Goal: Transaction & Acquisition: Purchase product/service

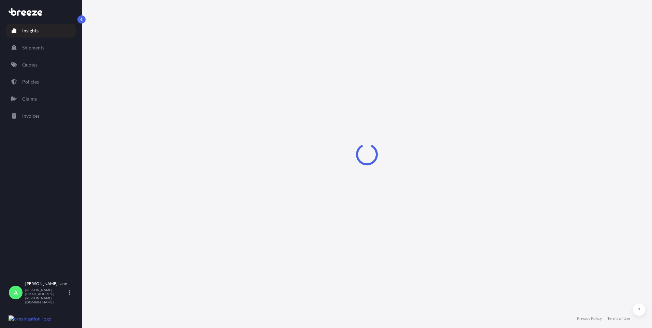
select select "2025"
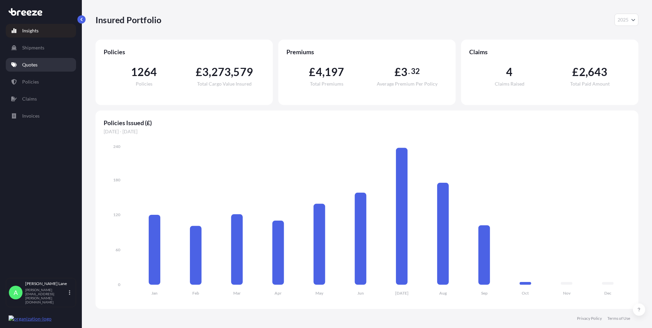
click at [27, 61] on p "Quotes" at bounding box center [29, 64] width 15 height 7
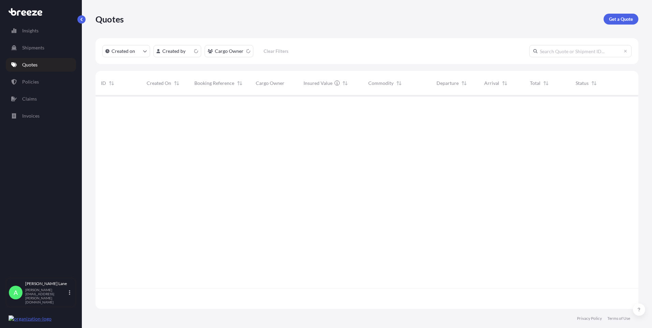
scroll to position [212, 538]
click at [622, 19] on p "Get a Quote" at bounding box center [621, 19] width 24 height 7
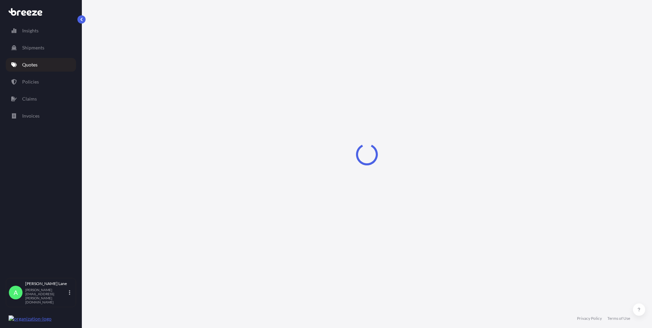
select select "Road"
select select "1"
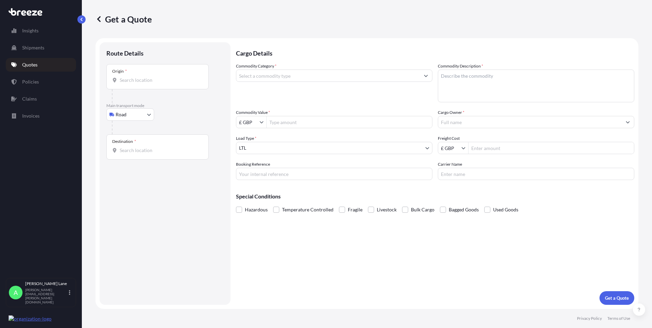
click at [130, 117] on body "Insights Shipments Quotes Policies Claims Invoices A [PERSON_NAME] [PERSON_NAME…" at bounding box center [326, 164] width 652 height 328
click at [127, 143] on div "Air" at bounding box center [130, 144] width 42 height 12
select select "Air"
click at [159, 85] on input "Place of loading" at bounding box center [160, 82] width 80 height 7
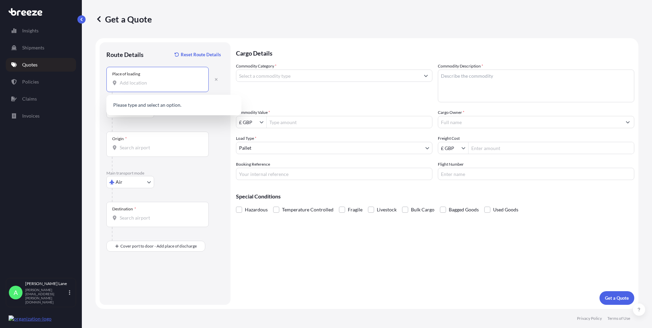
paste input "GL51 9TU"
click at [163, 109] on div "[STREET_ADDRESS]" at bounding box center [174, 107] width 130 height 19
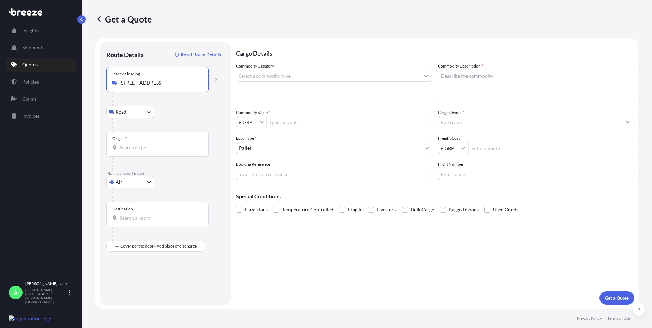
type input "[STREET_ADDRESS]"
click at [155, 150] on input "Origin *" at bounding box center [160, 147] width 80 height 7
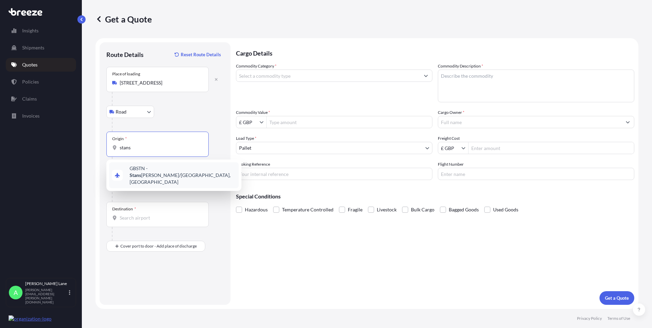
click at [151, 174] on span "GBSTN - [PERSON_NAME] Apt/[GEOGRAPHIC_DATA], [GEOGRAPHIC_DATA]" at bounding box center [183, 175] width 106 height 20
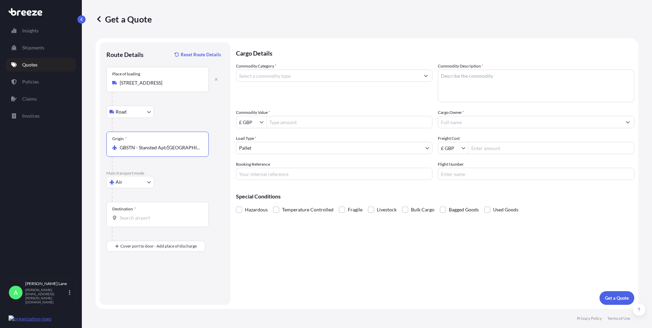
type input "GBSTN - Stansted Apt/[GEOGRAPHIC_DATA], [GEOGRAPHIC_DATA]"
click at [149, 215] on input "Destination *" at bounding box center [160, 218] width 80 height 7
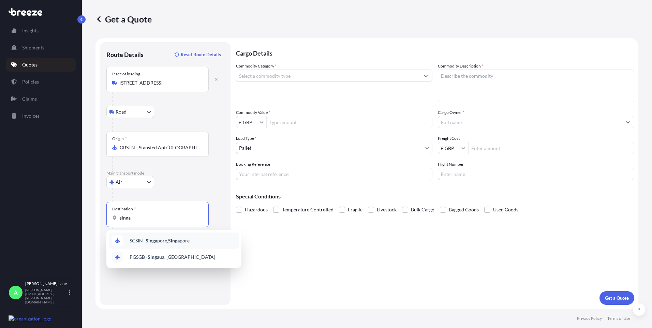
click at [149, 244] on span "SGSIN - Singa pore, Singa pore" at bounding box center [160, 240] width 60 height 7
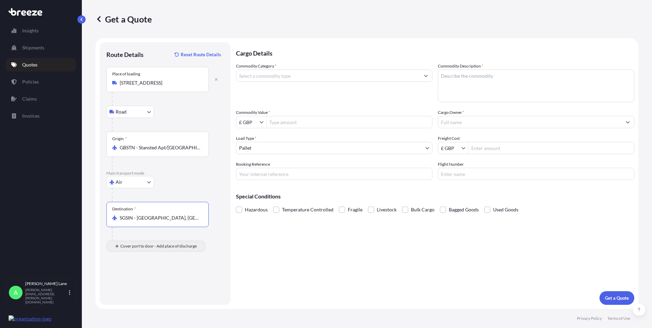
type input "SGSIN - [GEOGRAPHIC_DATA], [GEOGRAPHIC_DATA]"
click at [161, 283] on input "Place of Discharge" at bounding box center [160, 282] width 80 height 7
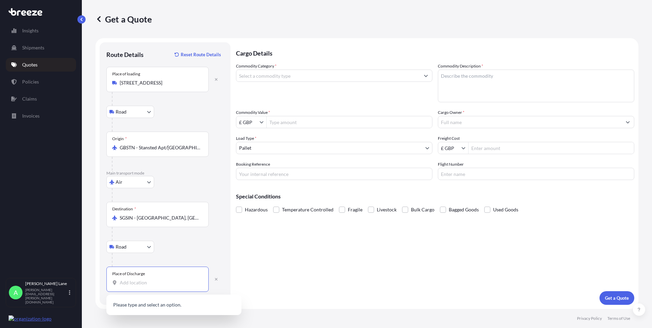
paste input "[GEOGRAPHIC_DATA]"
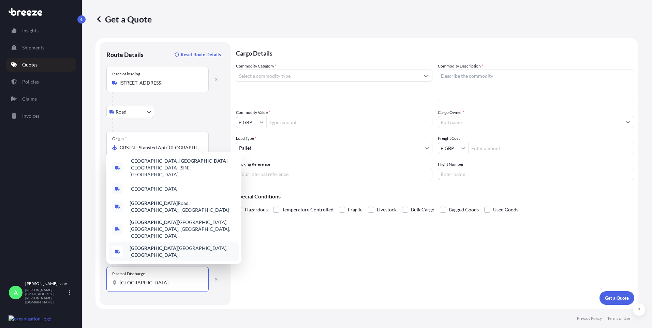
paste input "575722"
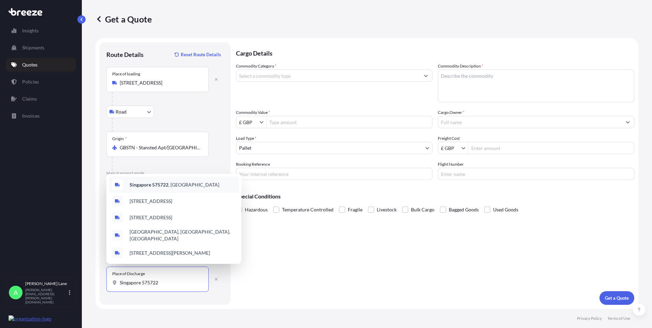
click at [171, 188] on span "Singapore 575722 , [GEOGRAPHIC_DATA]" at bounding box center [175, 184] width 90 height 7
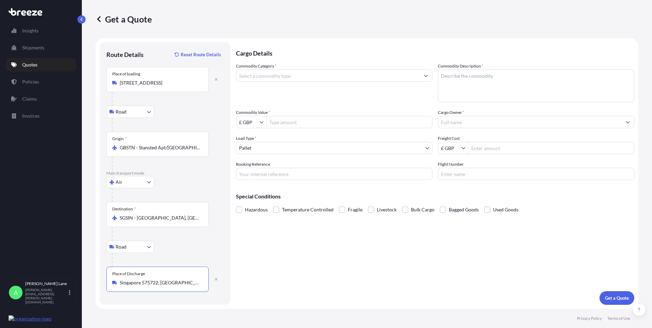
type input "Singapore 575722, [GEOGRAPHIC_DATA]"
click at [271, 79] on input "Commodity Category *" at bounding box center [328, 76] width 184 height 12
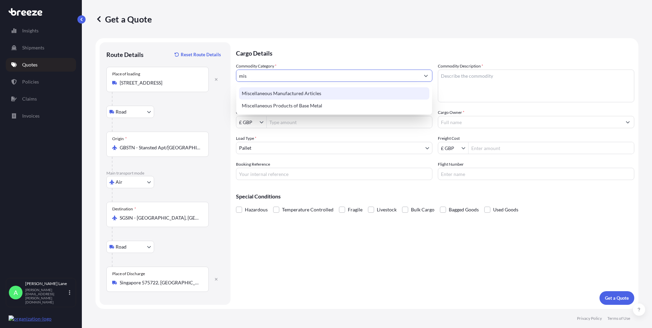
click at [275, 89] on div "Miscellaneous Manufactured Articles" at bounding box center [334, 93] width 190 height 12
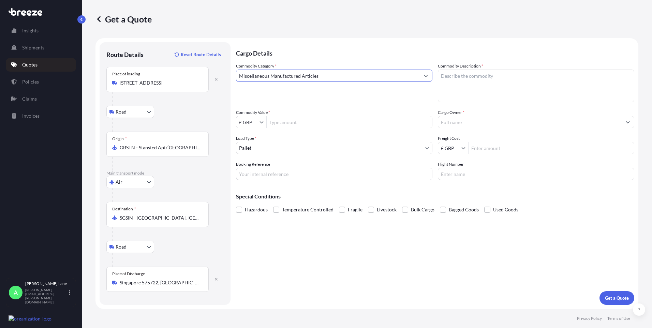
type input "Miscellaneous Manufactured Articles"
click at [291, 120] on input "Commodity Value *" at bounding box center [349, 122] width 165 height 12
type input "500"
click at [273, 148] on body "500 Insights Shipments Quotes Policies Claims Invoices A [PERSON_NAME] [PERSON_…" at bounding box center [326, 164] width 652 height 328
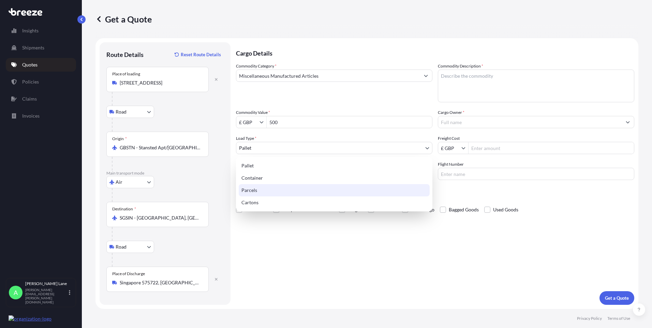
click at [263, 192] on div "Parcels" at bounding box center [334, 190] width 191 height 12
select select "3"
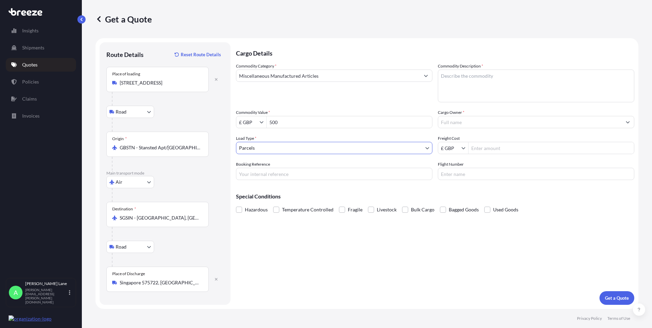
click at [282, 175] on input "Booking Reference" at bounding box center [334, 174] width 196 height 12
paste input "1898793"
type input "1898793"
paste textarea "pipe connections"
type textarea "pipe connections"
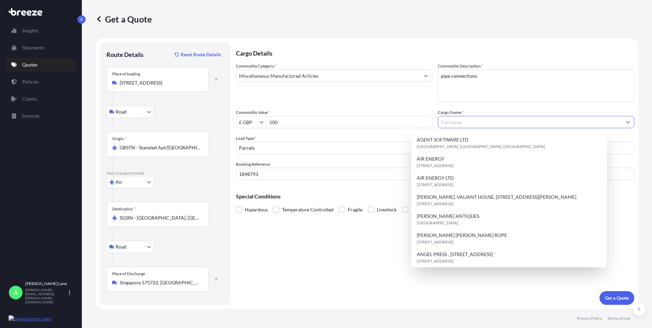
click at [475, 122] on input "Cargo Owner *" at bounding box center [530, 122] width 184 height 12
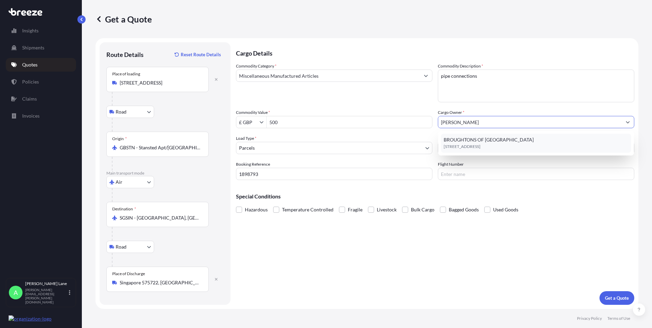
click at [486, 142] on span "BROUGHTONS OF [GEOGRAPHIC_DATA]" at bounding box center [489, 139] width 90 height 7
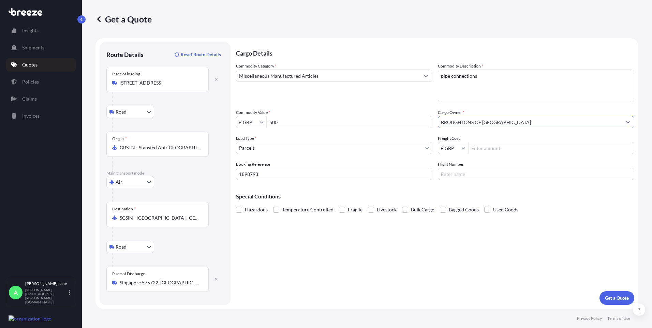
type input "BROUGHTONS OF [GEOGRAPHIC_DATA]"
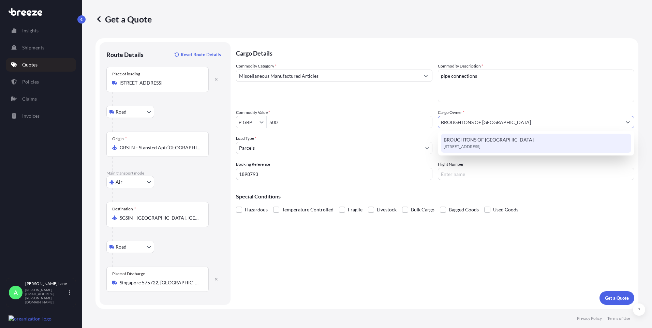
click at [481, 146] on span "[STREET_ADDRESS]" at bounding box center [462, 146] width 37 height 7
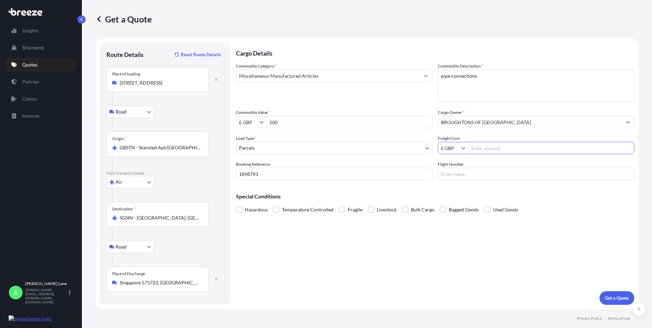
click at [498, 153] on input "Freight Cost" at bounding box center [551, 148] width 165 height 12
type input "84.47"
click at [458, 173] on input "Flight Number" at bounding box center [536, 174] width 196 height 12
type input "fedex"
drag, startPoint x: 328, startPoint y: 279, endPoint x: 511, endPoint y: 268, distance: 182.8
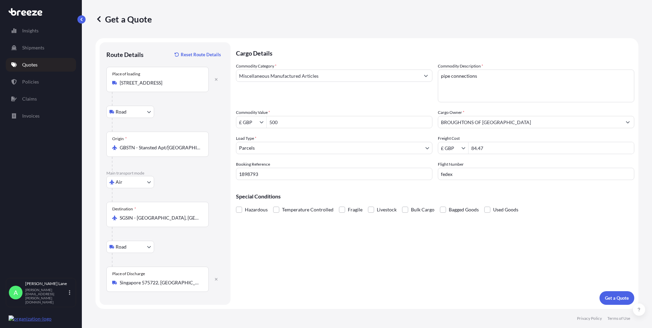
click at [328, 279] on div "Cargo Details Commodity Category * Miscellaneous Manufactured Articles Commodit…" at bounding box center [435, 173] width 398 height 263
click at [622, 300] on p "Get a Quote" at bounding box center [617, 298] width 24 height 7
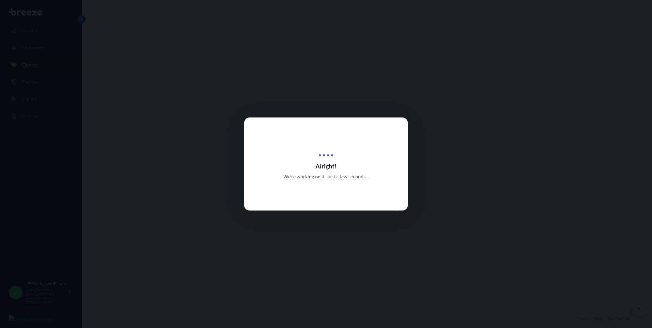
select select "Road"
select select "Air"
select select "Road"
select select "3"
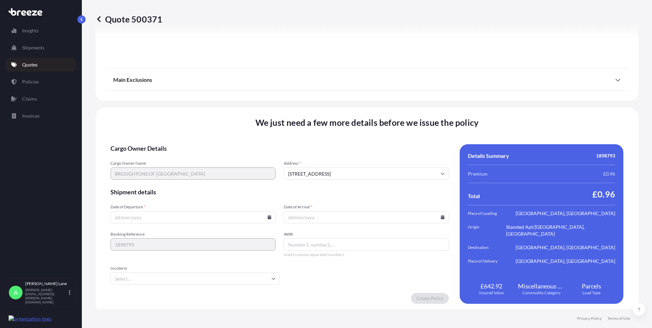
scroll to position [890, 0]
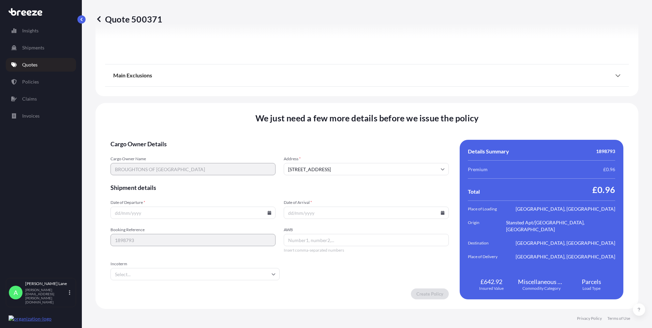
click at [212, 271] on input "Incoterm" at bounding box center [195, 274] width 169 height 12
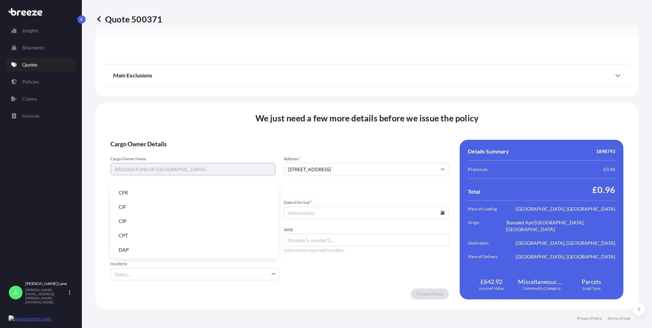
click at [183, 252] on li "DAP" at bounding box center [194, 250] width 162 height 13
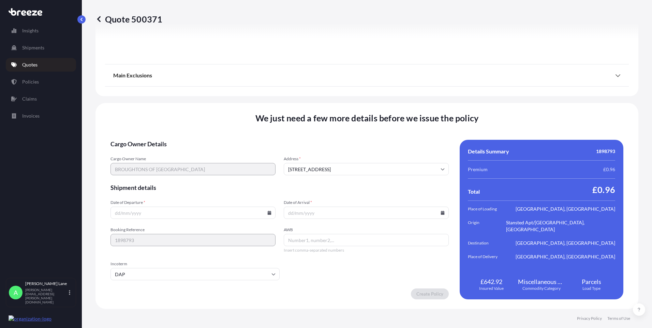
click at [269, 213] on icon at bounding box center [270, 213] width 4 height 4
click at [268, 214] on icon at bounding box center [270, 213] width 4 height 4
click at [173, 127] on button "1" at bounding box center [176, 126] width 11 height 11
type input "[DATE]"
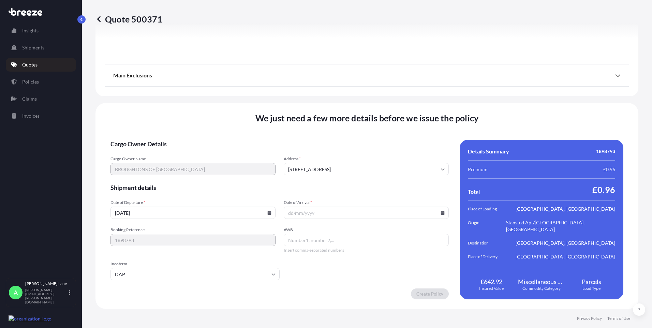
click at [441, 213] on icon at bounding box center [443, 213] width 4 height 4
click at [318, 138] on button "6" at bounding box center [316, 139] width 11 height 11
type input "[DATE]"
click at [301, 239] on input "AWB" at bounding box center [366, 240] width 165 height 12
paste input "393781659338"
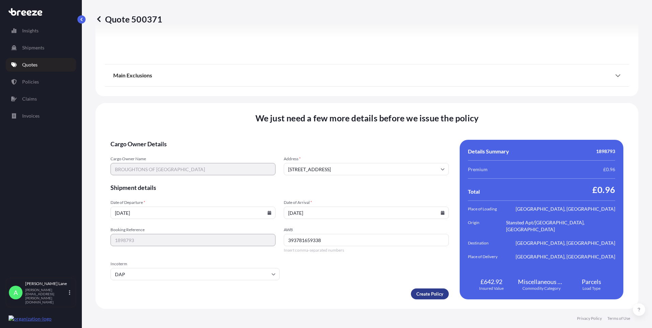
type input "393781659338"
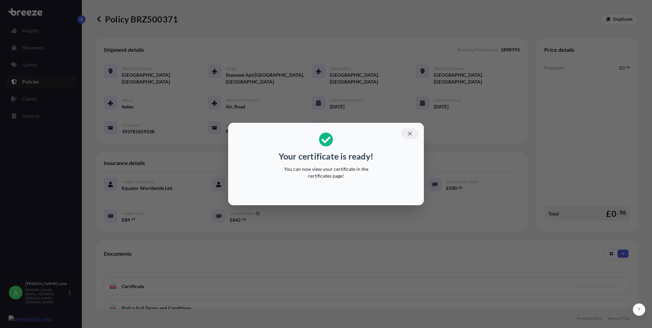
click at [409, 135] on icon "button" at bounding box center [410, 134] width 6 height 6
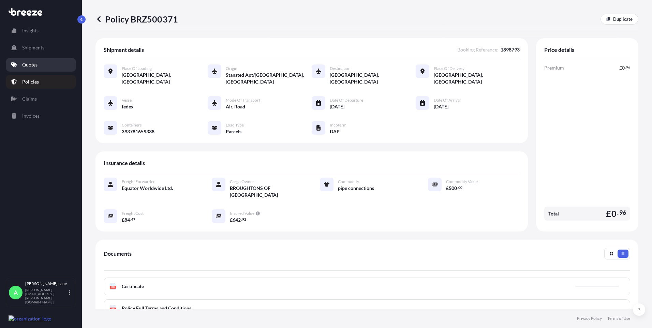
click at [28, 67] on p "Quotes" at bounding box center [29, 64] width 15 height 7
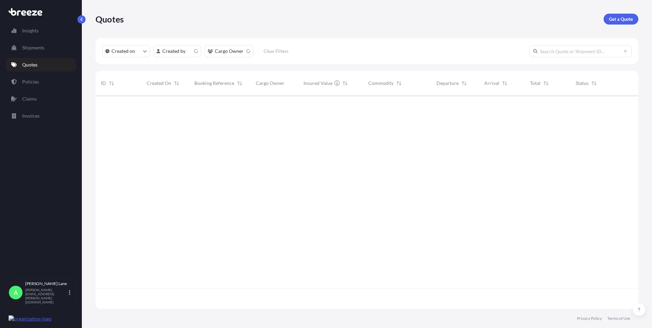
scroll to position [212, 538]
click at [611, 20] on p "Get a Quote" at bounding box center [621, 19] width 24 height 7
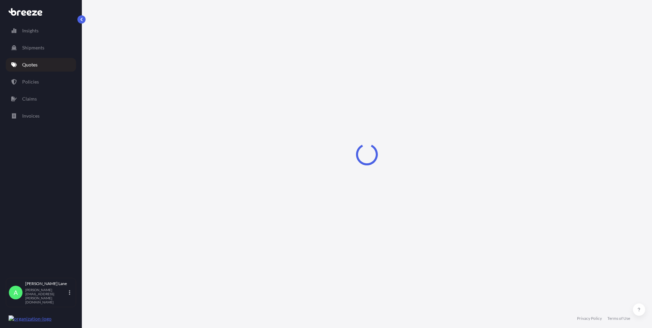
select select "Road"
select select "1"
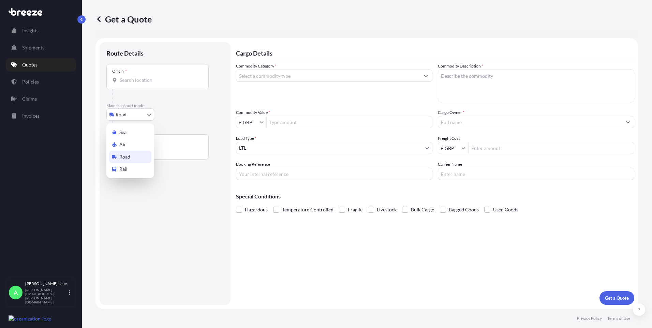
click at [129, 119] on body "Insights Shipments Quotes Policies Claims Invoices A [PERSON_NAME] [PERSON_NAME…" at bounding box center [326, 164] width 652 height 328
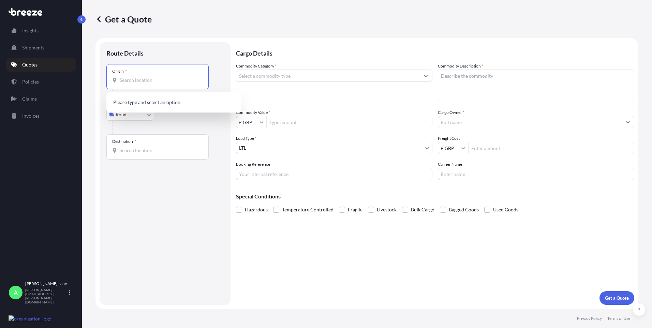
click at [150, 83] on input "Origin *" at bounding box center [160, 80] width 80 height 7
click at [158, 104] on p "Please type and select an option." at bounding box center [174, 102] width 130 height 15
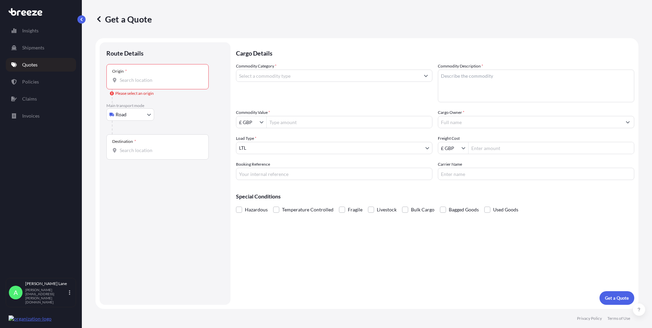
click at [149, 83] on input "Origin * Please select an origin" at bounding box center [160, 80] width 80 height 7
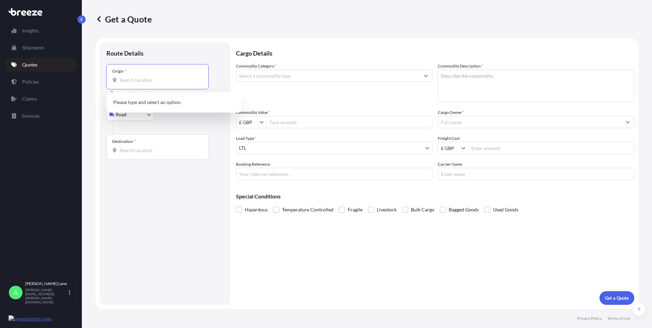
paste input "E4 9JG"
click at [158, 148] on input "Destination *" at bounding box center [160, 150] width 80 height 7
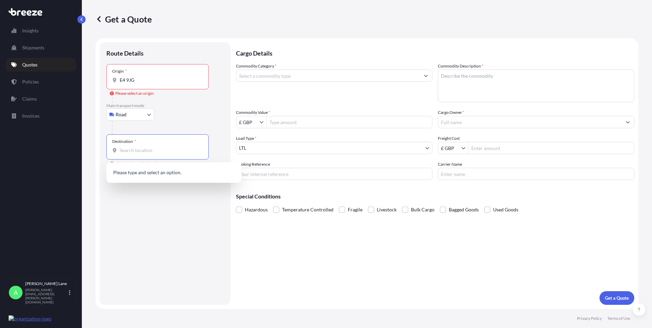
click at [146, 84] on div "Origin * E4 9JG" at bounding box center [157, 76] width 102 height 25
click at [146, 84] on input "E4 9JG" at bounding box center [160, 80] width 80 height 7
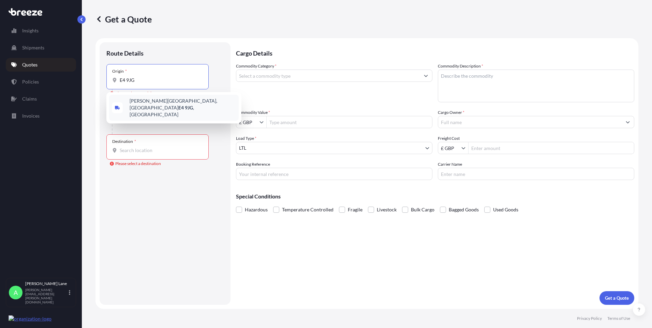
click at [156, 102] on span "[PERSON_NAME][STREET_ADDRESS]" at bounding box center [183, 108] width 106 height 20
type input "[PERSON_NAME][STREET_ADDRESS]"
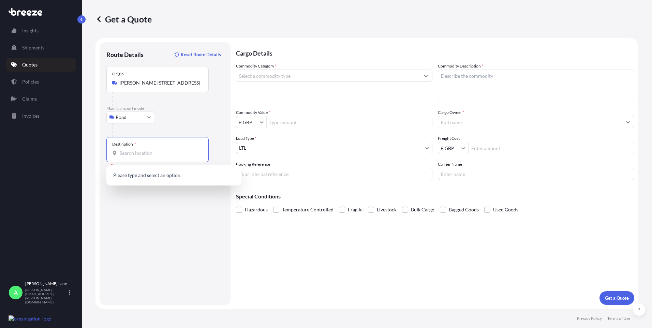
paste input "CASTLEBLAYNEY"
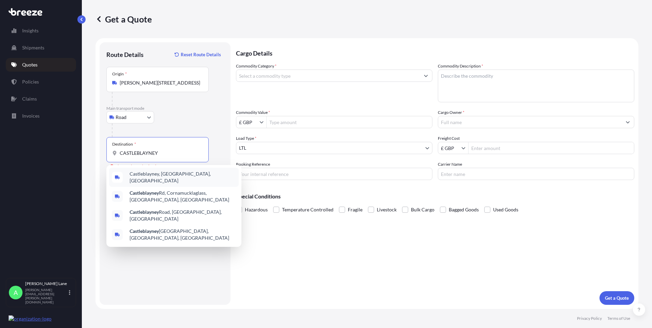
paste input "A75 WV65"
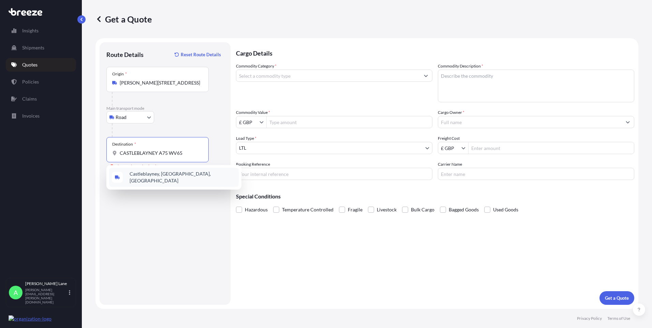
click at [196, 179] on span "Castleblayney, [GEOGRAPHIC_DATA], [GEOGRAPHIC_DATA]" at bounding box center [183, 178] width 106 height 14
type input "Castleblayney, [GEOGRAPHIC_DATA], [GEOGRAPHIC_DATA]"
click at [291, 78] on input "Commodity Category *" at bounding box center [328, 76] width 184 height 12
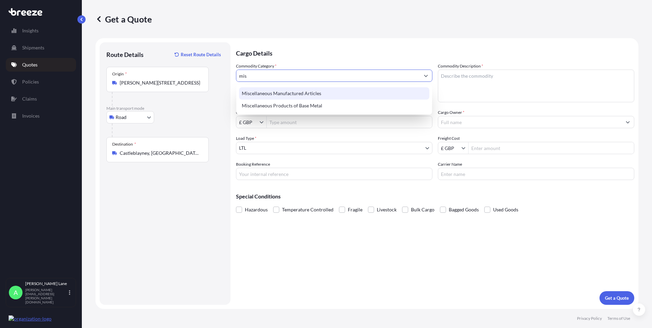
click at [289, 93] on div "Miscellaneous Manufactured Articles" at bounding box center [334, 93] width 190 height 12
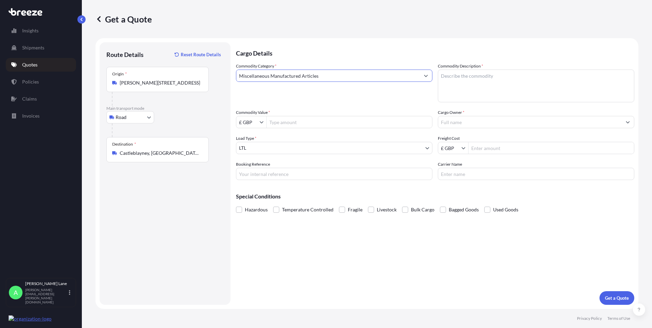
type input "Miscellaneous Manufactured Articles"
click at [292, 123] on input "Commodity Value *" at bounding box center [349, 122] width 165 height 12
type input "7,296"
drag, startPoint x: 268, startPoint y: 172, endPoint x: 268, endPoint y: 176, distance: 4.8
click at [268, 172] on input "Booking Reference" at bounding box center [334, 174] width 196 height 12
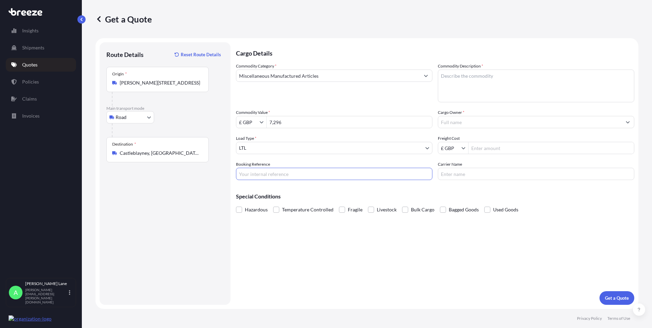
paste input "1898802"
type input "1898802"
click at [452, 91] on textarea "Commodity Description *" at bounding box center [536, 86] width 196 height 33
type textarea "j"
type textarea "h"
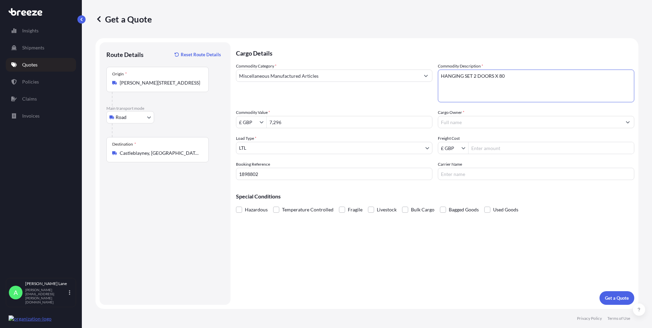
type textarea "HANGING SET 2 DOORS X 80"
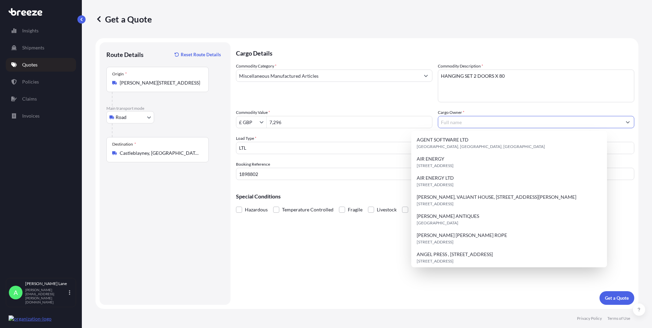
click at [443, 122] on input "Cargo Owner *" at bounding box center [530, 122] width 184 height 12
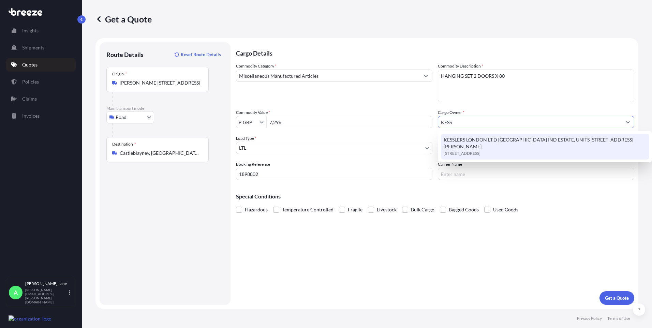
click at [483, 148] on span "KESSLERS LONDON LT,D [GEOGRAPHIC_DATA] IND ESTATE, UNITS [STREET_ADDRESS][PERSO…" at bounding box center [545, 143] width 203 height 14
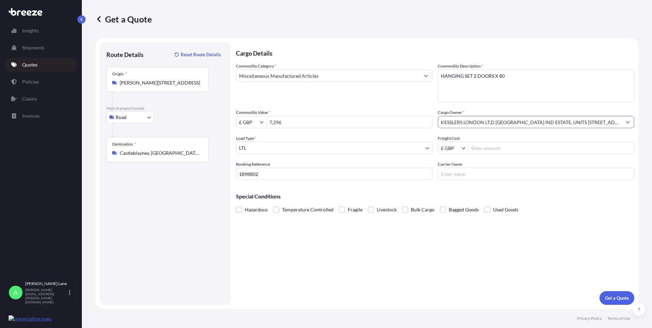
type input "KESSLERS LONDON LT,D [GEOGRAPHIC_DATA] IND ESTATE, UNITS [STREET_ADDRESS][PERSO…"
click at [497, 151] on input "Freight Cost" at bounding box center [551, 148] width 165 height 12
type input "68.87"
click at [471, 176] on input "Carrier Name" at bounding box center [536, 174] width 196 height 12
type input "FEDEX"
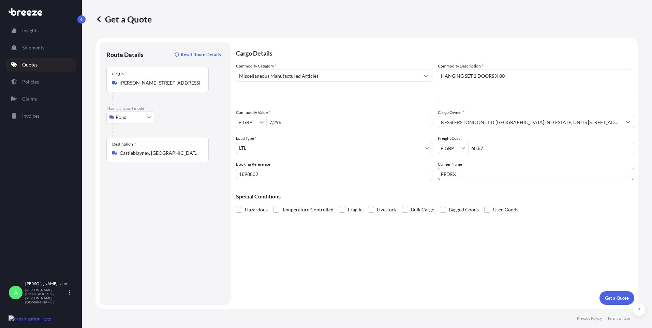
click at [414, 238] on div "Cargo Details Commodity Category * Miscellaneous Manufactured Articles Commodit…" at bounding box center [435, 173] width 398 height 263
click at [625, 295] on p "Get a Quote" at bounding box center [617, 298] width 24 height 7
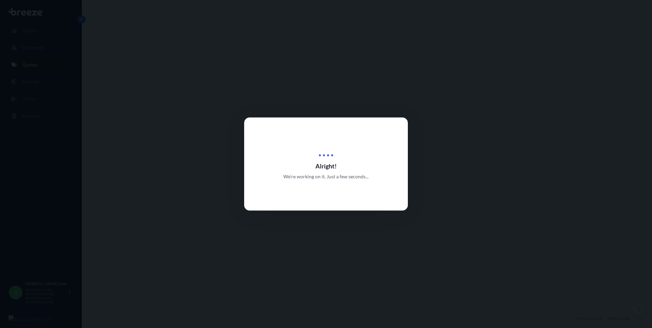
select select "Road"
select select "1"
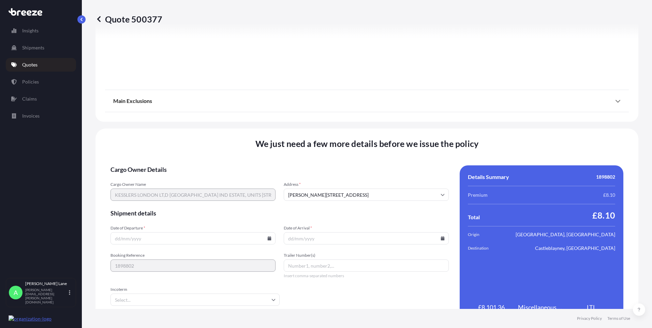
scroll to position [754, 0]
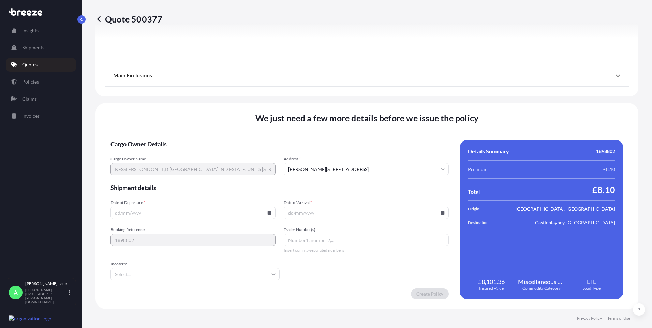
drag, startPoint x: 221, startPoint y: 276, endPoint x: 219, endPoint y: 273, distance: 3.6
click at [221, 276] on input "Incoterm" at bounding box center [195, 274] width 169 height 12
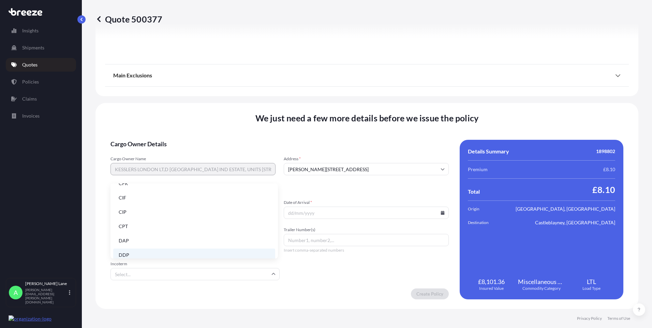
scroll to position [14, 0]
click at [217, 249] on li "DDP" at bounding box center [194, 250] width 162 height 13
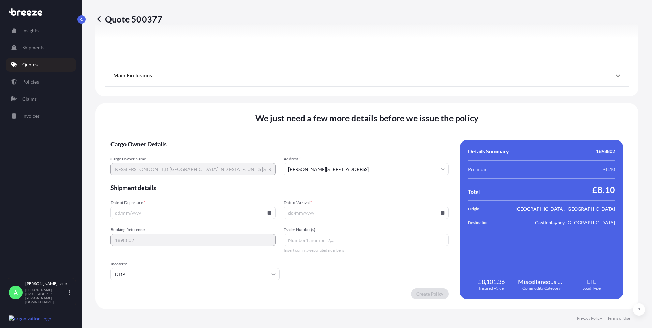
click at [270, 211] on input "Date of Departure *" at bounding box center [193, 213] width 165 height 12
click at [268, 213] on icon at bounding box center [270, 213] width 4 height 4
click at [175, 128] on button "1" at bounding box center [176, 126] width 11 height 11
type input "[DATE]"
paste input "393782024079"
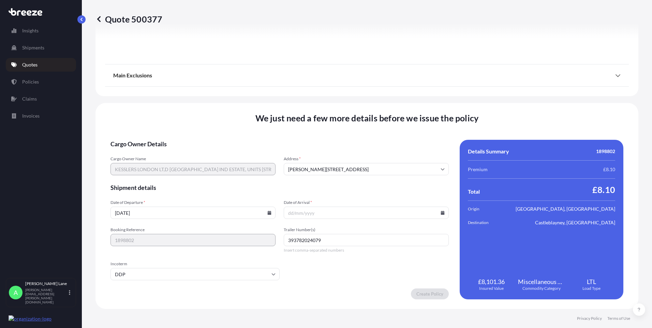
type input "393782024079"
click at [441, 211] on icon at bounding box center [443, 213] width 4 height 4
click at [379, 129] on button "3" at bounding box center [380, 126] width 11 height 11
type input "[DATE]"
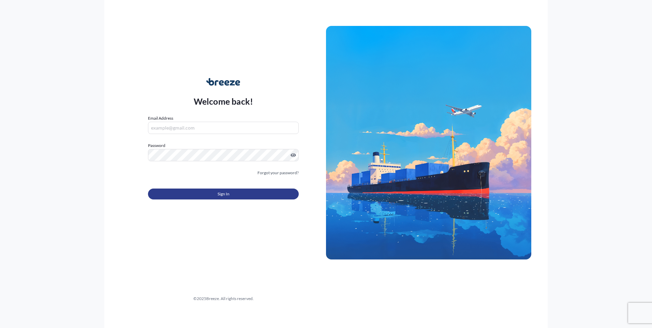
type input "[PERSON_NAME][EMAIL_ADDRESS][PERSON_NAME][DOMAIN_NAME]"
click at [220, 194] on span "Sign In" at bounding box center [224, 194] width 12 height 7
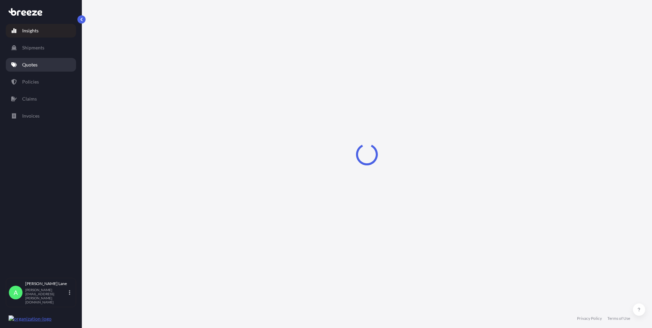
select select "2025"
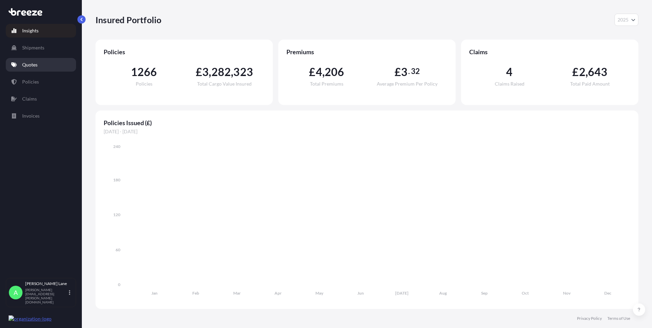
click at [38, 68] on link "Quotes" at bounding box center [41, 65] width 70 height 14
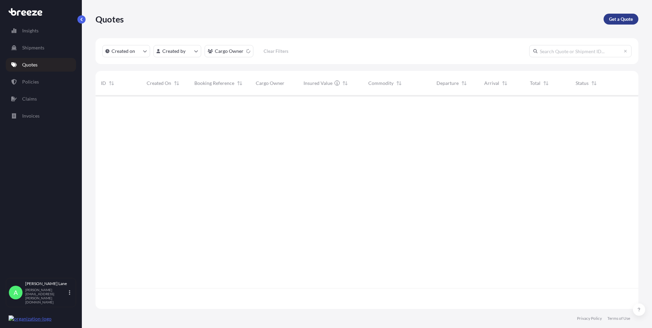
scroll to position [233, 538]
click at [611, 21] on p "Get a Quote" at bounding box center [621, 19] width 24 height 7
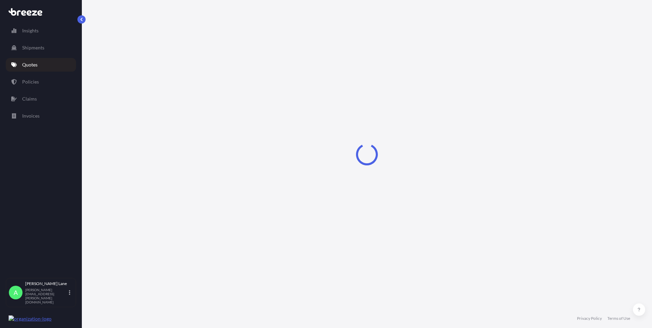
select select "Road"
select select "1"
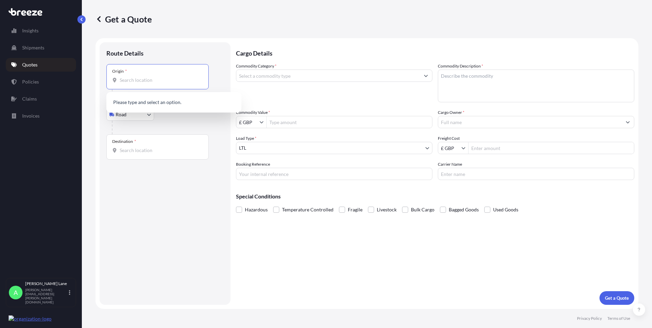
click at [144, 81] on input "Origin *" at bounding box center [160, 80] width 80 height 7
paste input "W1U 1FD"
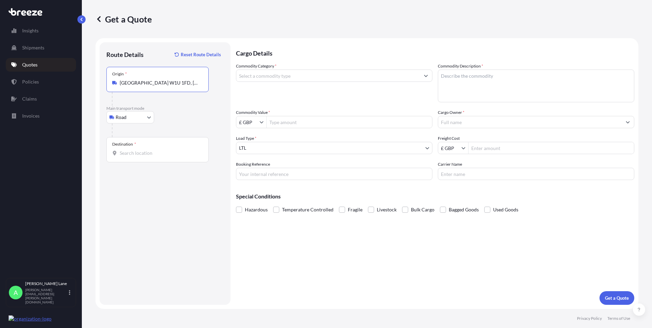
type input "London W1U 1FD, UK"
click at [158, 150] on input "Destination *" at bounding box center [160, 153] width 80 height 7
click at [158, 156] on input "Destination * Please select a destination" at bounding box center [160, 153] width 80 height 7
paste input "l2 3yl"
type input "Liverpool L2 3YL, UK"
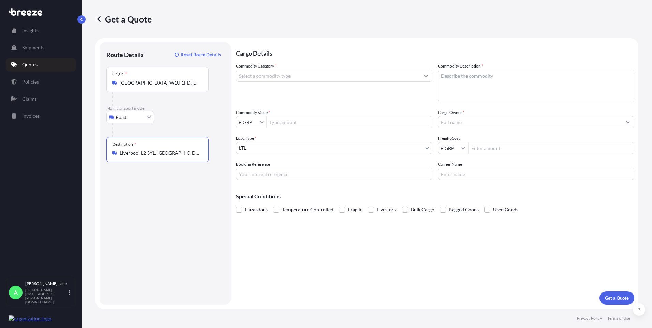
click at [282, 74] on input "Commodity Category *" at bounding box center [328, 76] width 184 height 12
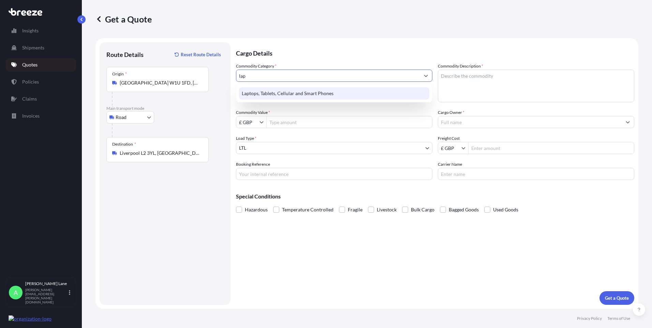
click at [294, 88] on div "Laptops, Tablets, Cellular and Smart Phones" at bounding box center [334, 93] width 190 height 12
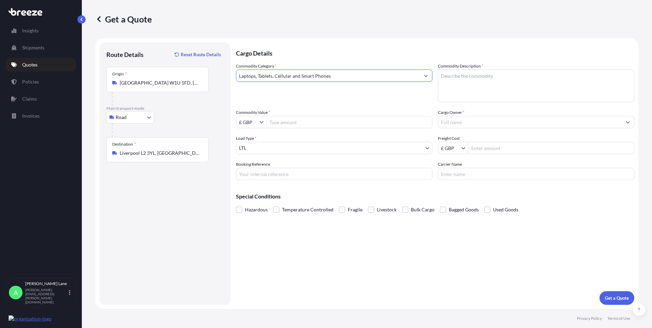
type input "Laptops, Tablets, Cellular and Smart Phones"
click at [289, 123] on input "Commodity Value *" at bounding box center [349, 122] width 165 height 12
type input "1,000"
click at [282, 178] on input "Booking Reference" at bounding box center [334, 174] width 196 height 12
paste input "1898812"
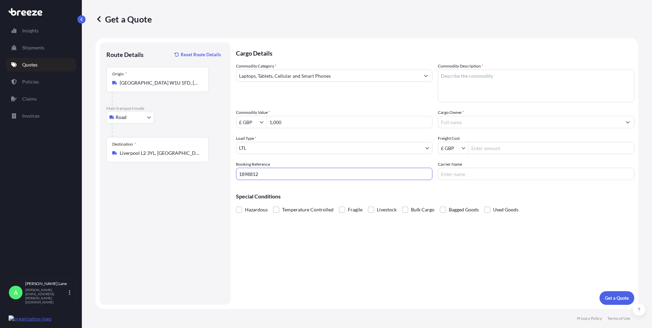
type input "1898812"
click at [460, 94] on textarea "Commodity Description *" at bounding box center [536, 86] width 196 height 33
type textarea "lenovo laptop"
click at [482, 120] on input "Cargo Owner *" at bounding box center [530, 122] width 184 height 12
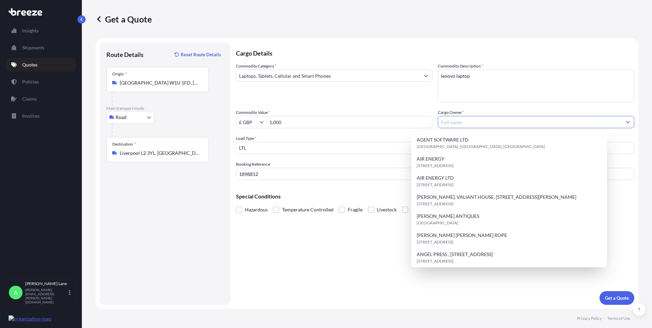
type input "b"
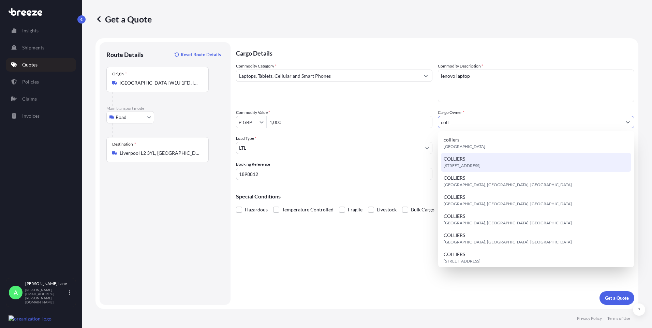
click at [478, 161] on div "COLLIERS W1U 1FD, W1U 1FD, London, United Kingdom" at bounding box center [536, 162] width 190 height 19
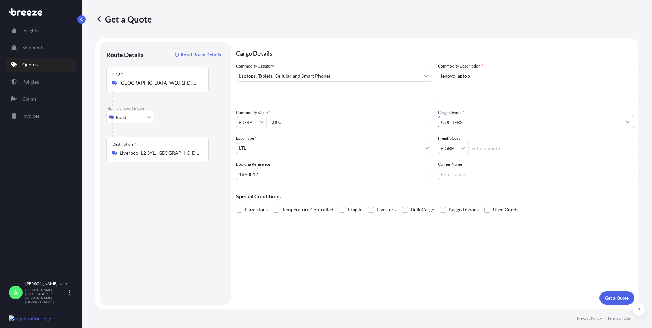
type input "COLLIERS"
click at [491, 151] on input "Freight Cost" at bounding box center [551, 148] width 165 height 12
type input "29.8"
click at [528, 173] on input "Carrier Name" at bounding box center [536, 174] width 196 height 12
type input "fedex"
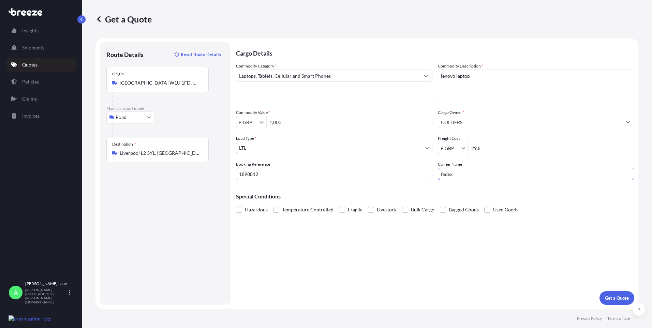
click at [397, 251] on div "Cargo Details Commodity Category * Laptops, Tablets, Cellular and Smart Phones …" at bounding box center [435, 173] width 398 height 263
click at [609, 299] on p "Get a Quote" at bounding box center [617, 298] width 24 height 7
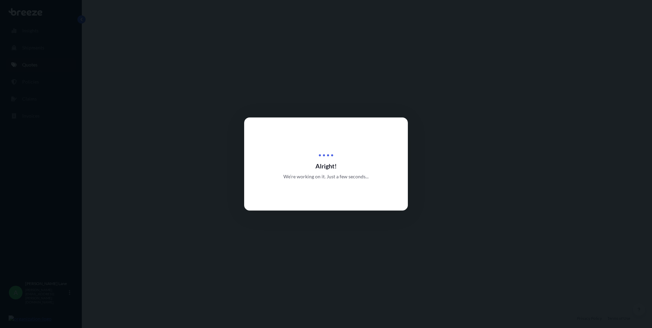
select select "Road"
select select "1"
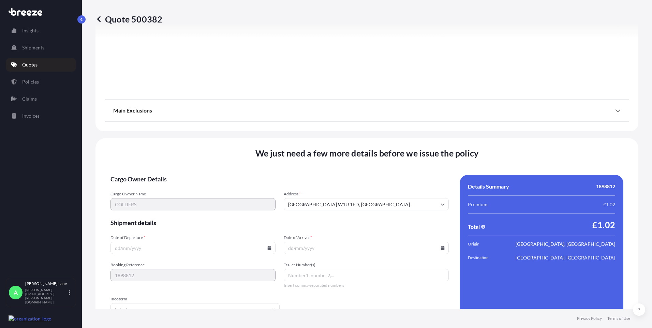
scroll to position [754, 0]
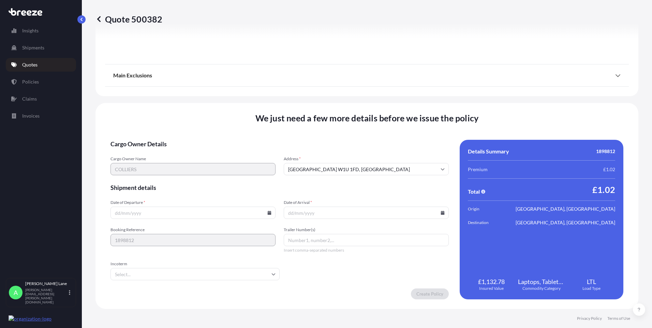
click at [203, 277] on input "Incoterm" at bounding box center [195, 274] width 169 height 12
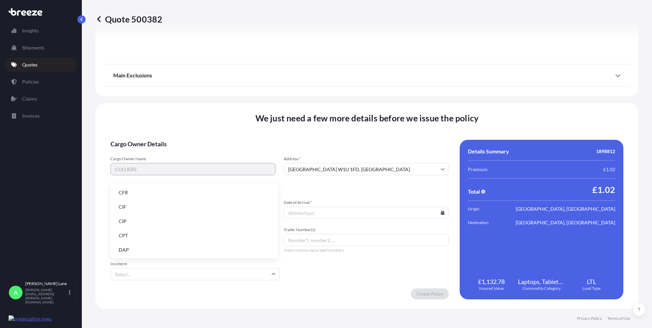
click at [171, 250] on li "DAP" at bounding box center [194, 250] width 162 height 13
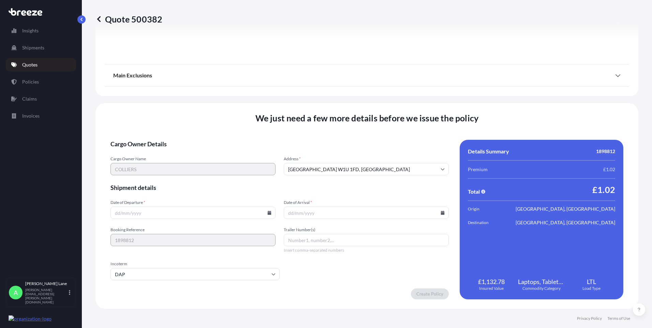
click at [268, 214] on icon at bounding box center [270, 213] width 4 height 4
click at [177, 128] on button "1" at bounding box center [176, 126] width 11 height 11
type input "[DATE]"
click at [307, 238] on input "Trailer Number(s)" at bounding box center [366, 240] width 165 height 12
paste input "393782445332"
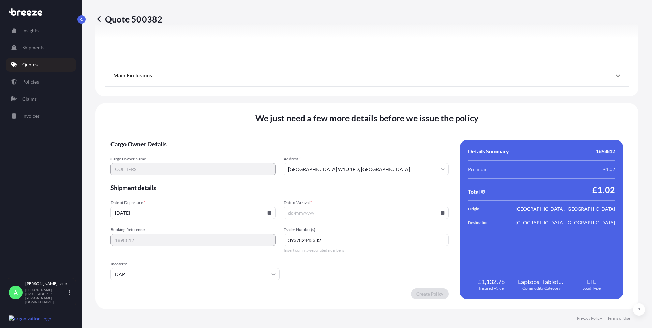
type input "393782445332"
click at [437, 210] on input "Date of Arrival *" at bounding box center [366, 213] width 165 height 12
click at [441, 215] on icon at bounding box center [443, 213] width 4 height 4
click at [365, 127] on button "2" at bounding box center [363, 126] width 11 height 11
type input "02/10/2025"
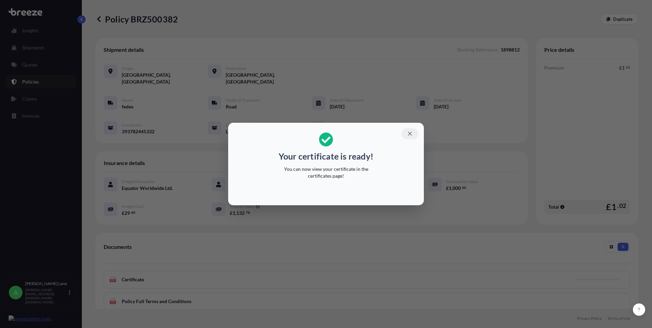
click at [411, 136] on icon "button" at bounding box center [410, 134] width 6 height 6
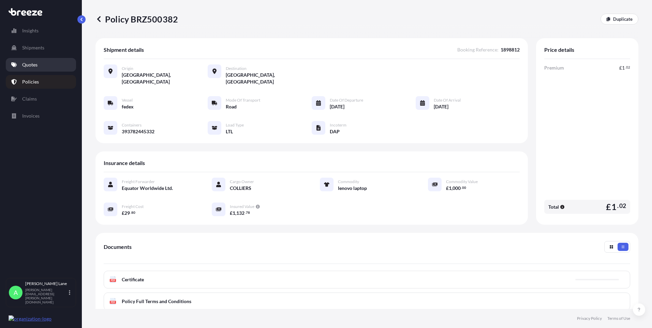
click at [30, 68] on p "Quotes" at bounding box center [29, 64] width 15 height 7
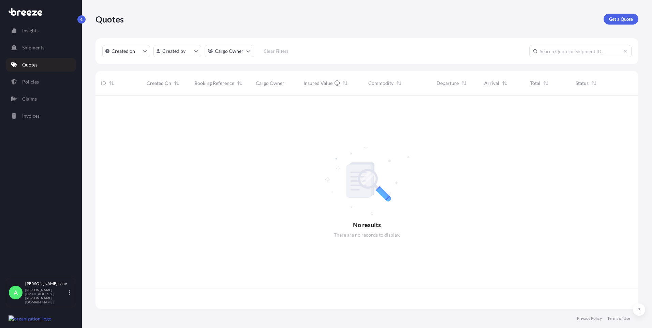
scroll to position [212, 538]
click at [627, 21] on p "Get a Quote" at bounding box center [621, 19] width 24 height 7
select select "Road"
select select "1"
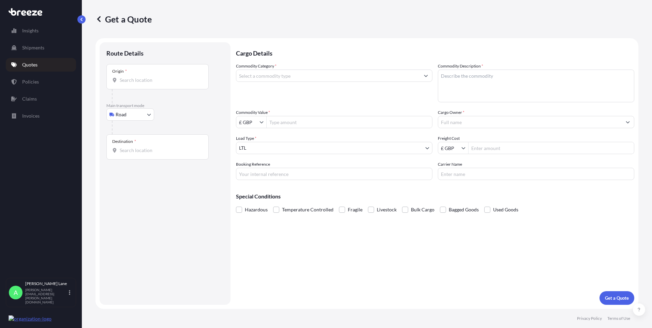
click at [137, 118] on body "Insights Shipments Quotes Policies Claims Invoices A [PERSON_NAME] [PERSON_NAME…" at bounding box center [326, 164] width 652 height 328
click at [136, 144] on div "Air" at bounding box center [130, 144] width 42 height 12
select select "Air"
click at [154, 86] on input "Place of loading" at bounding box center [160, 82] width 80 height 7
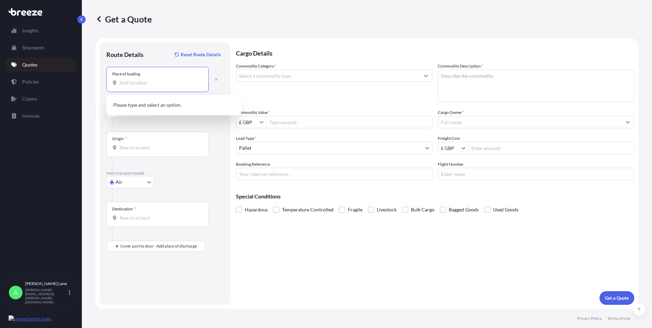
paste input "EN3 7QA"
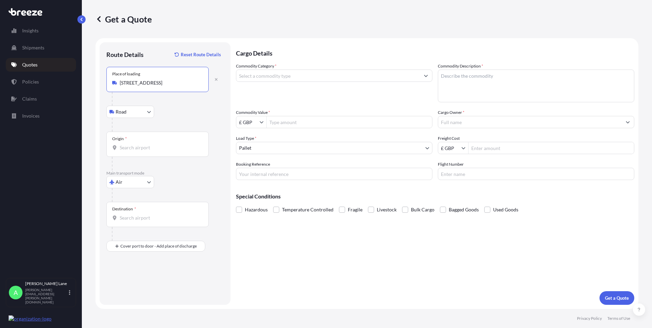
type input "Enfield EN3 7QA, UK"
click at [146, 144] on div "Origin *" at bounding box center [157, 144] width 102 height 25
click at [146, 144] on input "Origin *" at bounding box center [160, 147] width 80 height 7
click at [180, 145] on input "Origin * Please select an origin" at bounding box center [160, 147] width 80 height 7
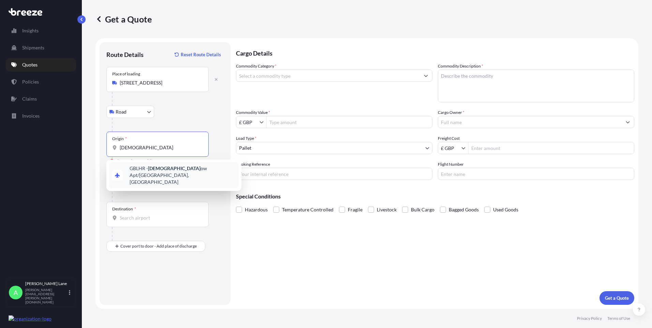
click at [169, 167] on span "GBLHR - Heathr ow Apt/London, United Kingdom" at bounding box center [183, 175] width 106 height 20
type input "GBLHR - Heathrow Apt/London, United Kingdom"
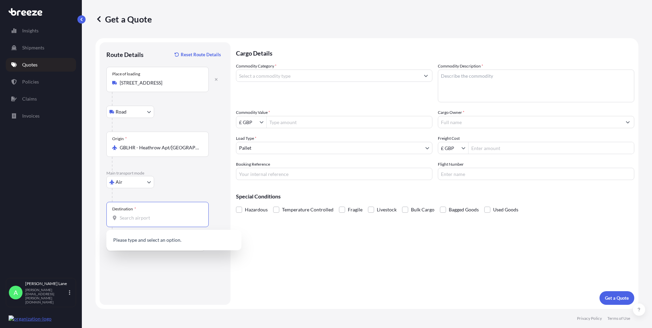
click at [161, 218] on input "Destination *" at bounding box center [160, 218] width 80 height 7
paste input "LINCOLN"
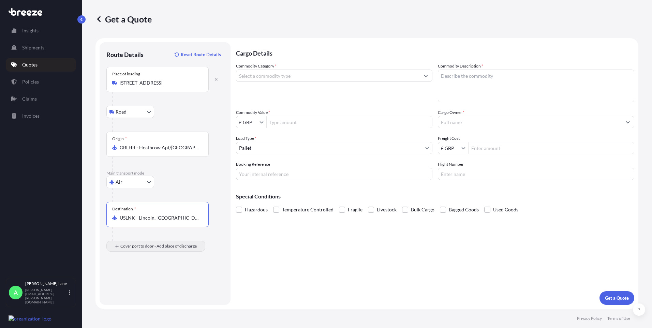
type input "USLNK - Lincoln, United States"
click at [143, 274] on div "Place of Discharge" at bounding box center [128, 273] width 33 height 5
click at [143, 279] on input "Place of Discharge" at bounding box center [160, 282] width 80 height 7
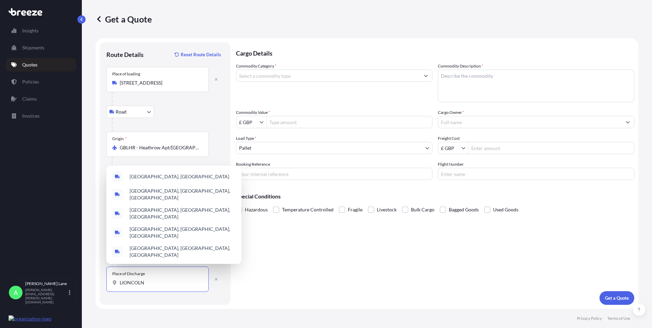
drag, startPoint x: 149, startPoint y: 284, endPoint x: 117, endPoint y: 285, distance: 32.1
click at [117, 285] on div "LIONCOLN" at bounding box center [157, 282] width 91 height 7
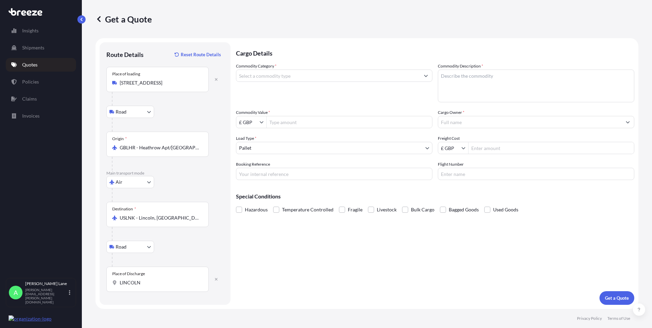
drag, startPoint x: 157, startPoint y: 288, endPoint x: 147, endPoint y: 283, distance: 10.8
click at [147, 283] on input "LINCOLN" at bounding box center [160, 282] width 80 height 7
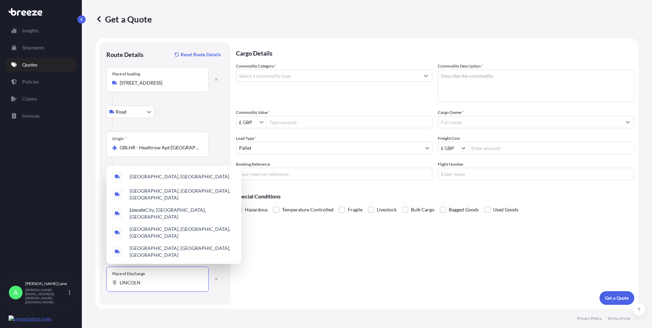
paste input "02865"
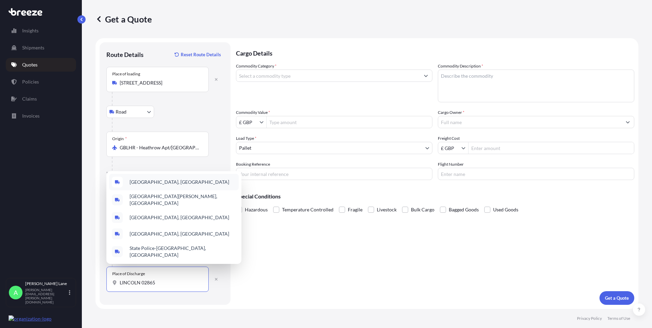
click at [167, 183] on div "Lincoln, RI 02865, USA" at bounding box center [174, 182] width 130 height 16
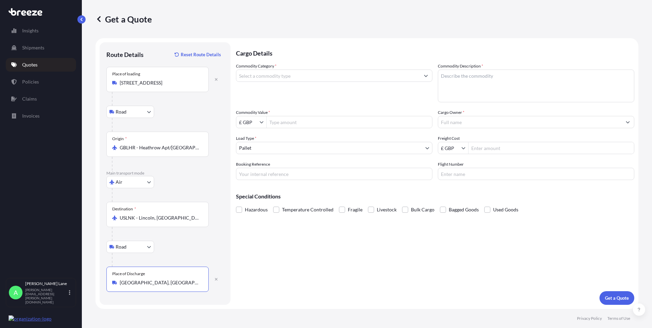
type input "Lincoln, RI 02865, USA"
click at [294, 77] on input "Commodity Category *" at bounding box center [328, 76] width 184 height 12
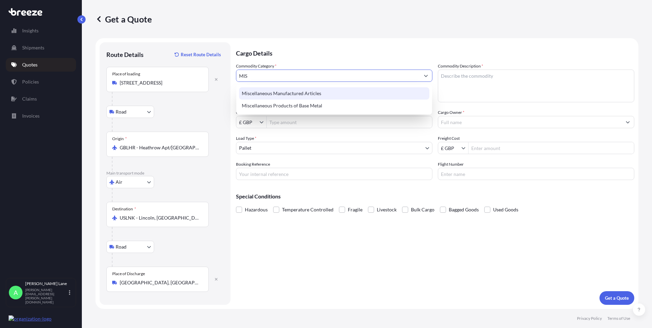
click at [291, 89] on div "Miscellaneous Manufactured Articles" at bounding box center [334, 93] width 190 height 12
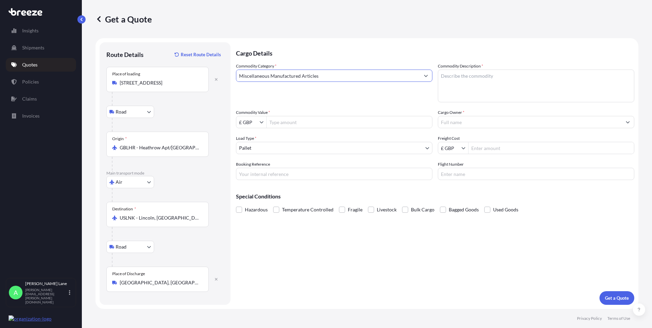
type input "Miscellaneous Manufactured Articles"
click at [290, 122] on input "Commodity Value *" at bounding box center [349, 122] width 165 height 12
type input "484.4"
click at [245, 121] on input "£ GBP" at bounding box center [247, 122] width 23 height 12
click at [257, 161] on div "$ USD" at bounding box center [251, 163] width 27 height 12
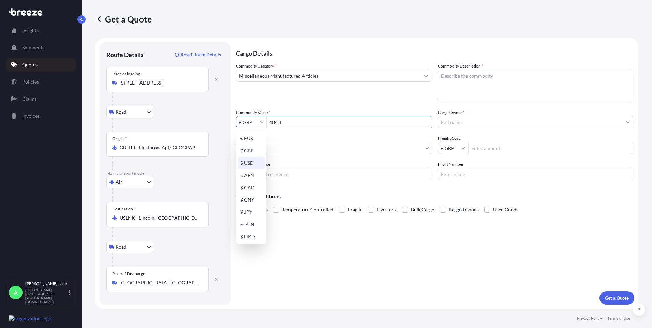
type input "$ USD"
click at [264, 144] on body "484.4 9 options available. Insights Shipments Quotes Policies Claims Invoices A…" at bounding box center [326, 164] width 652 height 328
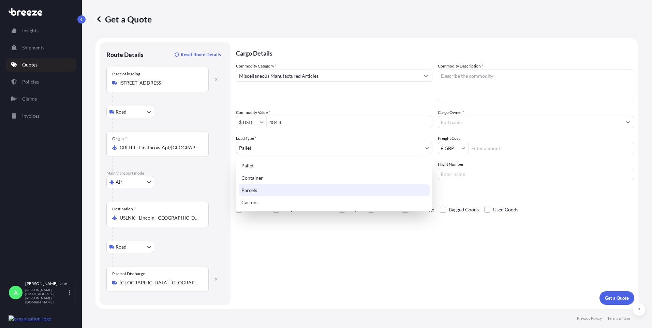
click at [260, 189] on div "Parcels" at bounding box center [334, 190] width 191 height 12
select select "3"
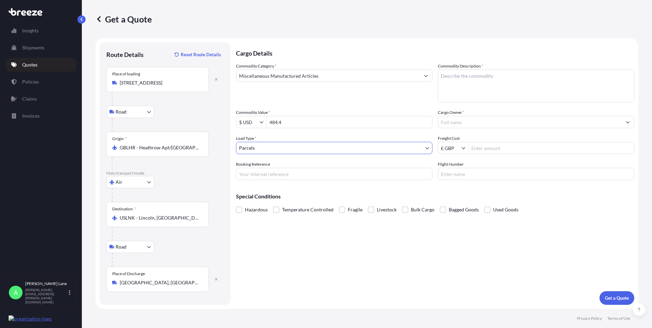
click at [283, 174] on input "Booking Reference" at bounding box center [334, 174] width 196 height 12
paste input "1898811"
type input "1898811"
click at [466, 89] on textarea "Commodity Description *" at bounding box center [536, 86] width 196 height 33
type textarea "GO KART PARTS"
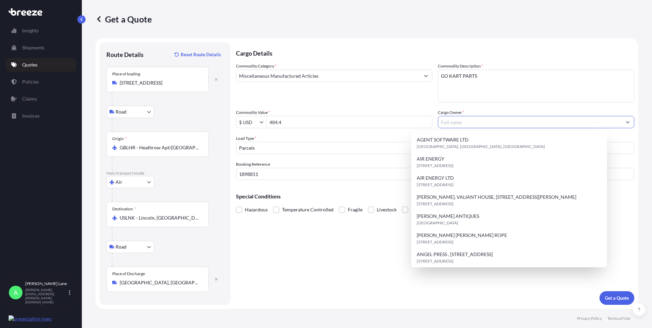
click at [472, 120] on input "Cargo Owner *" at bounding box center [530, 122] width 184 height 12
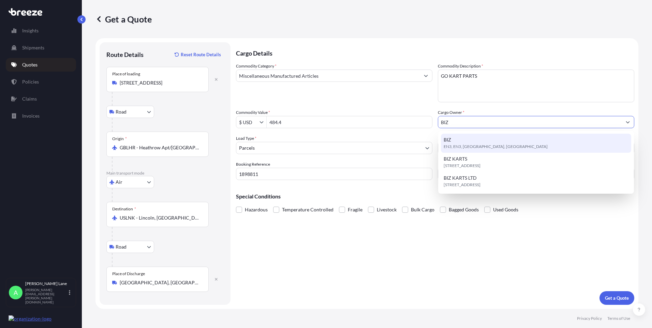
click at [471, 147] on span "EN3, EN3, Enfield, United Kingdom" at bounding box center [496, 146] width 104 height 7
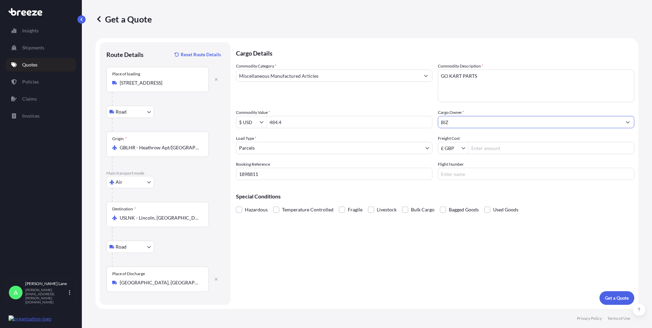
type input "BIZ"
click at [489, 147] on input "Freight Cost" at bounding box center [551, 148] width 165 height 12
type input "112.88"
click at [448, 174] on input "Flight Number" at bounding box center [536, 174] width 196 height 12
type input "UPS"
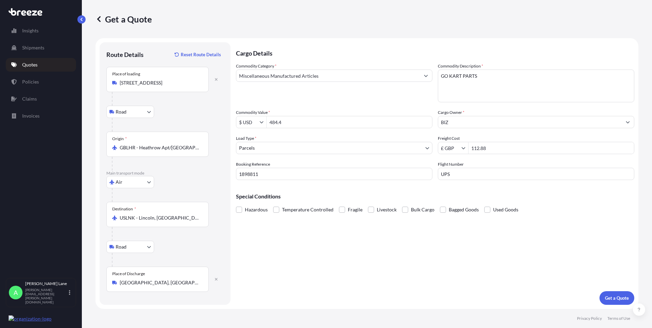
click at [397, 276] on div "Cargo Details Commodity Category * Miscellaneous Manufactured Articles Commodit…" at bounding box center [435, 173] width 398 height 263
click at [610, 298] on p "Get a Quote" at bounding box center [617, 298] width 24 height 7
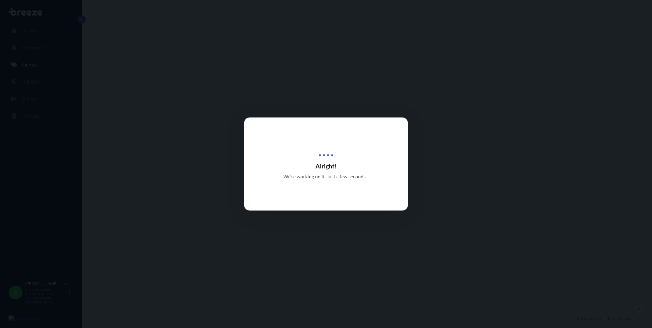
select select "Road"
select select "Air"
select select "Road"
select select "3"
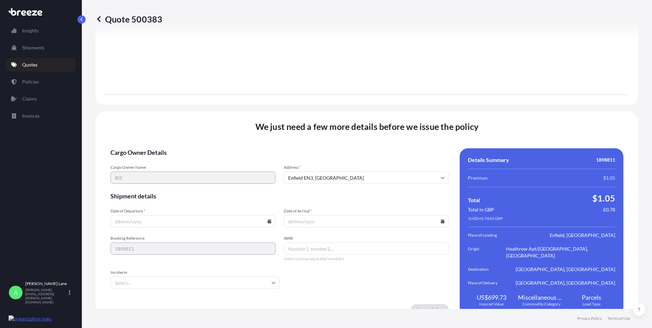
scroll to position [868, 0]
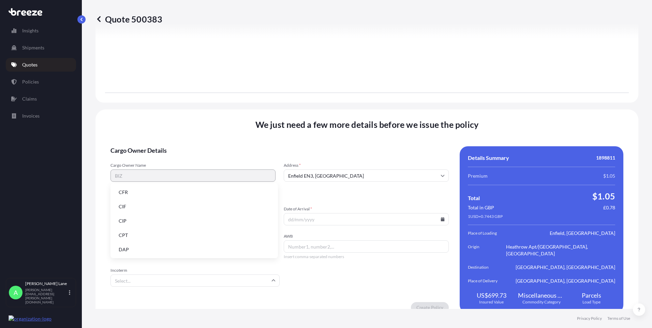
drag, startPoint x: 240, startPoint y: 271, endPoint x: 235, endPoint y: 270, distance: 5.2
click at [239, 275] on input "Incoterm" at bounding box center [195, 281] width 169 height 12
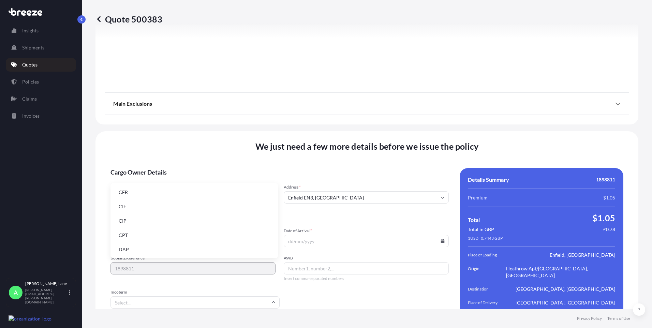
drag, startPoint x: 203, startPoint y: 250, endPoint x: 226, endPoint y: 215, distance: 42.4
click at [203, 249] on li "DAP" at bounding box center [194, 249] width 162 height 13
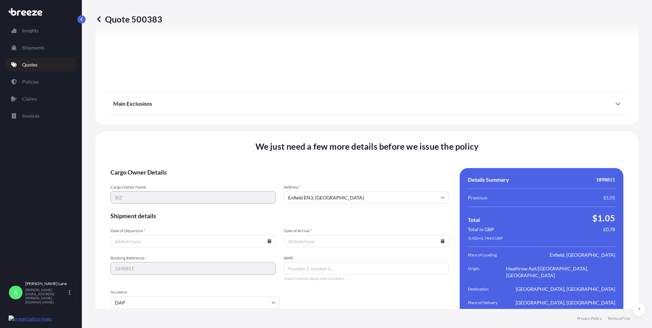
click at [267, 239] on icon at bounding box center [269, 241] width 4 height 4
click at [180, 151] on button "1" at bounding box center [176, 147] width 11 height 11
type input "[DATE]"
click at [441, 239] on icon at bounding box center [443, 241] width 4 height 4
click at [379, 149] on button "3" at bounding box center [380, 147] width 11 height 11
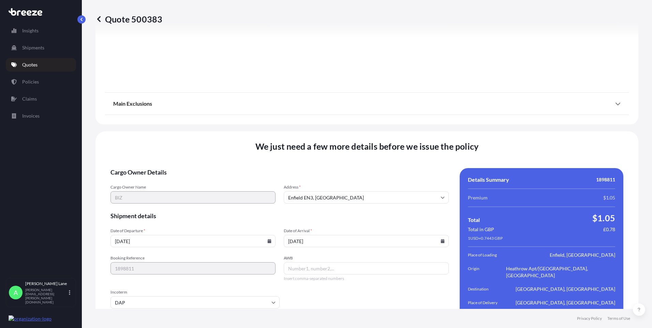
type input "[DATE]"
paste input "1ZW074F30400341580"
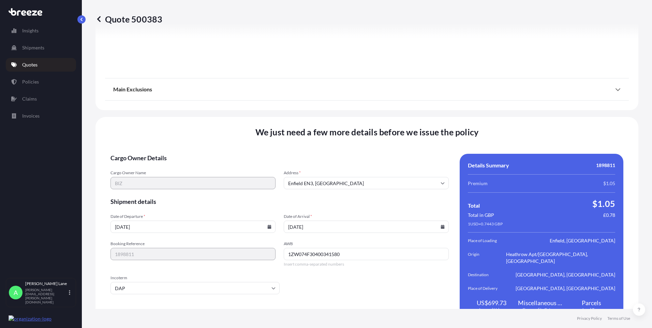
scroll to position [890, 0]
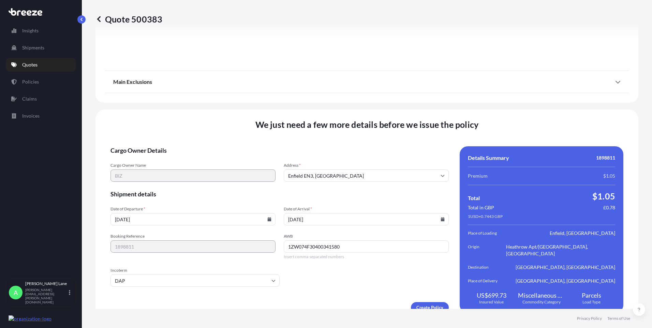
type input "1ZW074F30400341580"
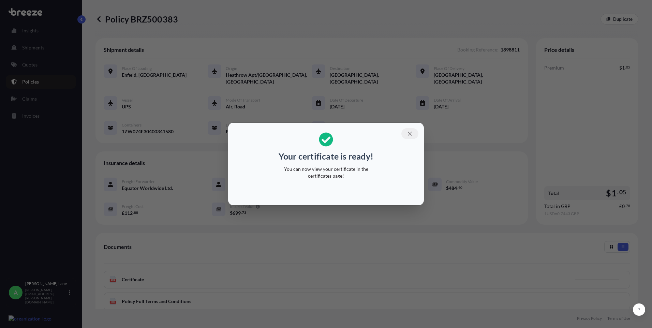
click at [412, 134] on icon "button" at bounding box center [410, 134] width 6 height 6
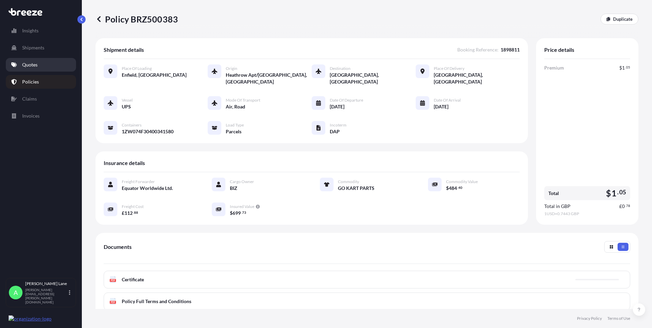
click at [33, 67] on p "Quotes" at bounding box center [29, 64] width 15 height 7
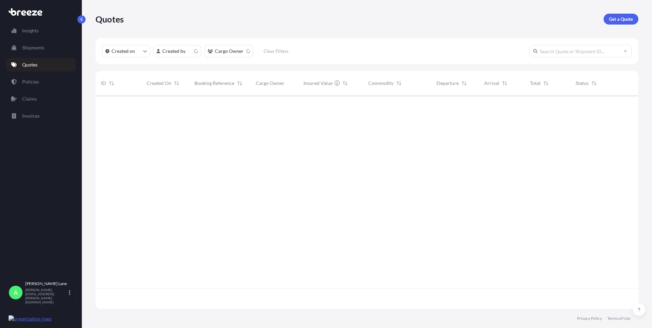
scroll to position [212, 538]
click at [606, 22] on link "Get a Quote" at bounding box center [621, 19] width 35 height 11
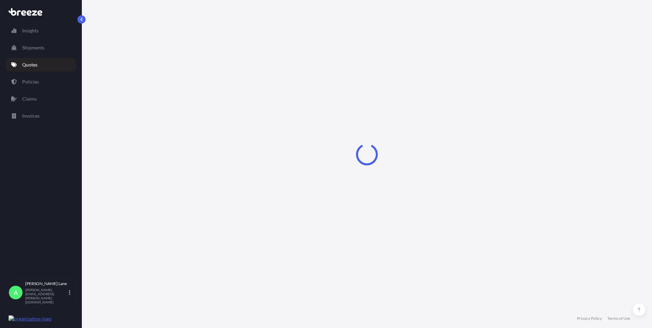
select select "Road"
select select "1"
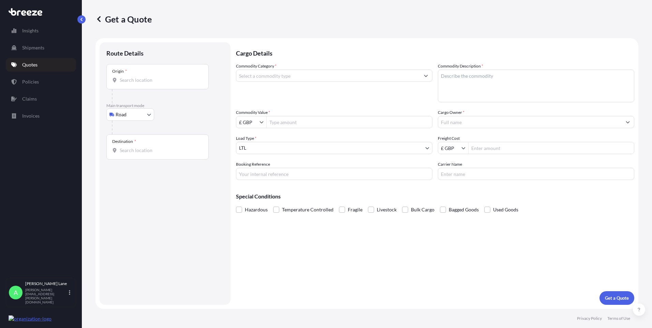
click at [137, 115] on body "Insights Shipments Quotes Policies Claims Invoices A [PERSON_NAME] [PERSON_NAME…" at bounding box center [326, 164] width 652 height 328
click at [132, 144] on div "Air" at bounding box center [130, 144] width 42 height 12
select select "Air"
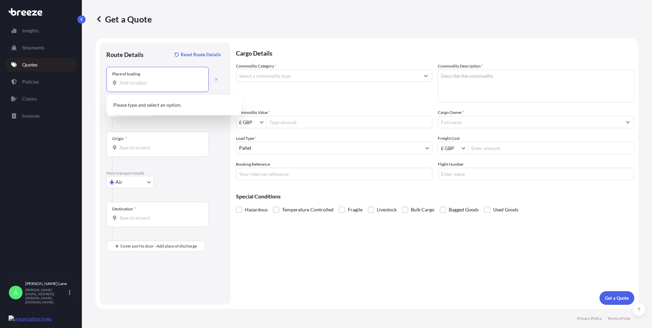
paste input "EN11 0JX"
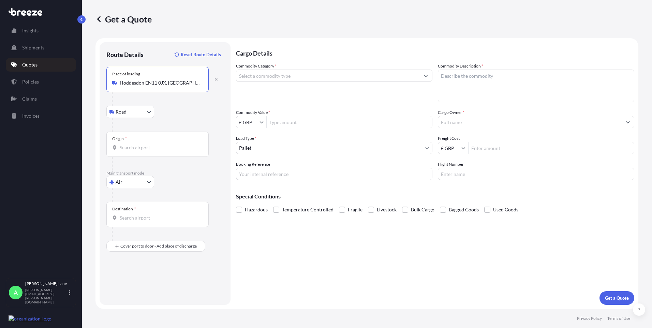
type input "Hoddesdon EN11 0JX, UK"
click at [157, 145] on input "Origin *" at bounding box center [160, 147] width 80 height 7
type input "h"
type input "GBLHR - Heathrow Apt/London, United Kingdom"
click at [142, 219] on input "Destination *" at bounding box center [160, 218] width 80 height 7
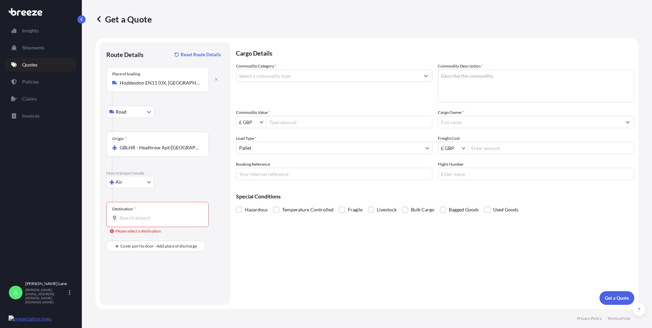
click at [127, 221] on div "Destination *" at bounding box center [157, 214] width 102 height 25
click at [127, 221] on input "Destination * Please select a destination" at bounding box center [160, 218] width 80 height 7
click at [124, 222] on div "Destination *" at bounding box center [157, 214] width 102 height 25
click at [124, 221] on input "Destination * Please select a destination" at bounding box center [160, 218] width 80 height 7
paste input "SACRAMENTO"
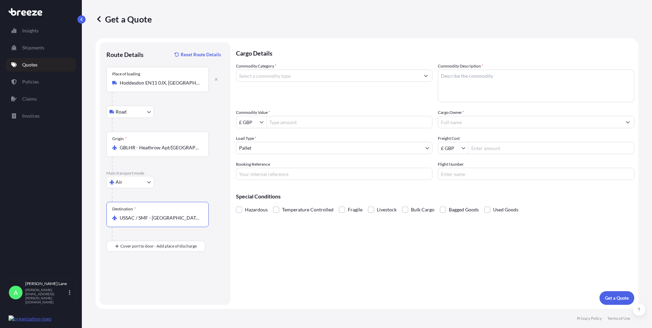
type input "USSAC / SMF - Sacramento, United States"
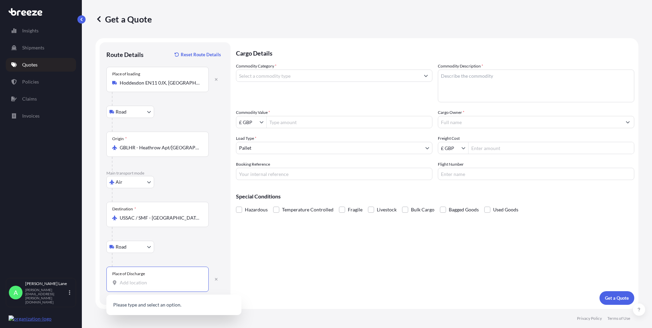
paste input "SACRAMENTO"
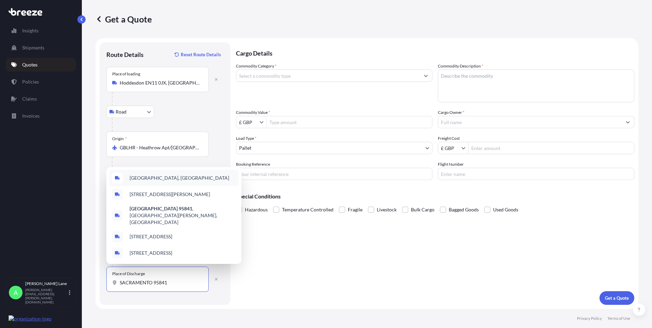
click at [168, 181] on span "Sacramento, CA 95841, USA" at bounding box center [180, 178] width 100 height 7
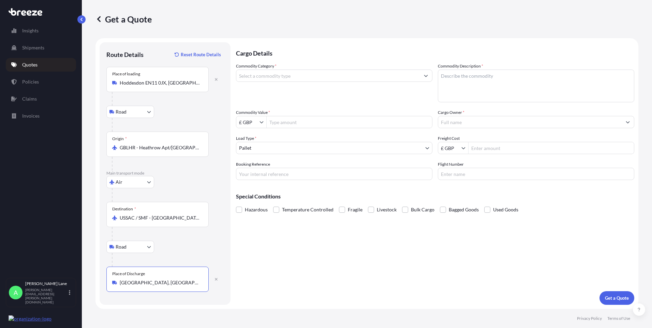
type input "Sacramento, CA 95841, USA"
click at [262, 81] on input "Commodity Category *" at bounding box center [328, 76] width 184 height 12
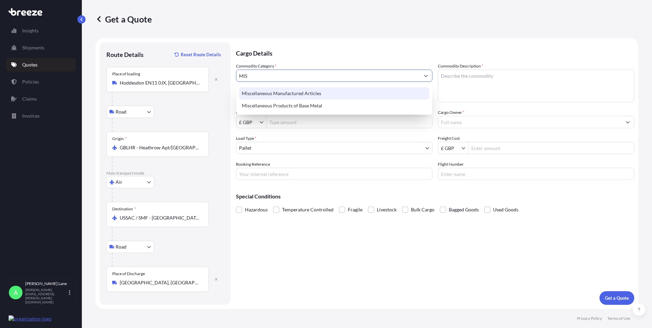
click at [266, 88] on div "Miscellaneous Manufactured Articles" at bounding box center [334, 93] width 190 height 12
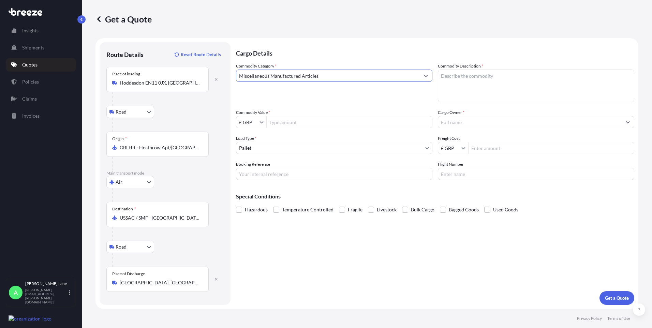
type input "Miscellaneous Manufactured Articles"
click at [279, 120] on input "Commodity Value *" at bounding box center [349, 122] width 165 height 12
type input "12,387.45"
click at [252, 149] on body "12,387.45 Insights Shipments Quotes Policies Claims Invoices A Adam Lane adam.l…" at bounding box center [326, 164] width 652 height 328
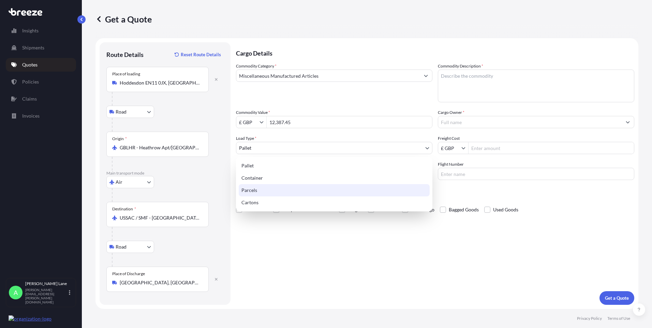
click at [259, 186] on div "Parcels" at bounding box center [334, 190] width 191 height 12
select select "3"
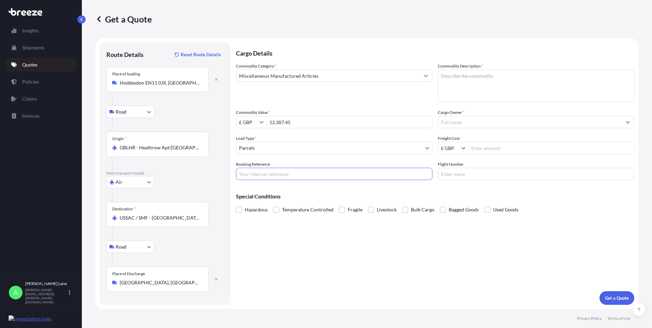
click at [269, 171] on input "Booking Reference" at bounding box center [334, 174] width 196 height 12
paste input "1898821"
type input "1898821"
paste textarea "DARTS AND ACCESSORIES"
type textarea "DARTS AND ACCESSORIES"
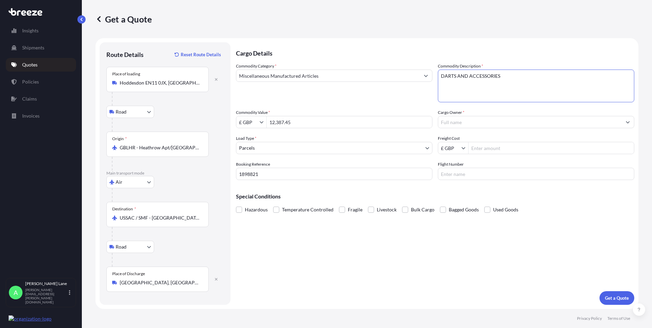
click at [471, 120] on input "Cargo Owner *" at bounding box center [530, 122] width 184 height 12
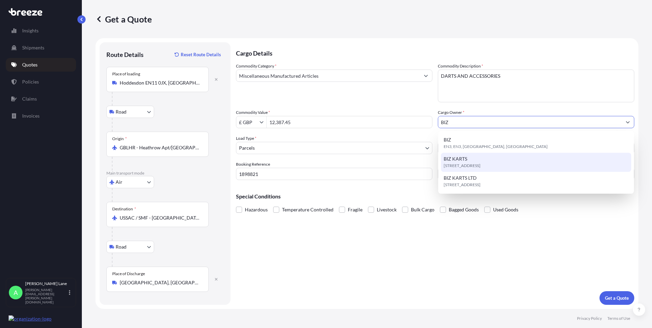
click at [481, 163] on span "EN3 7QA, EN3 7QA, Enfield, United Kingdom" at bounding box center [462, 165] width 37 height 7
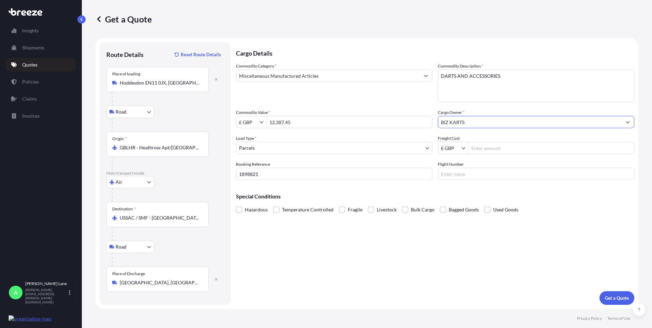
type input "BIZ KARTS"
click at [492, 150] on input "Freight Cost" at bounding box center [551, 148] width 165 height 12
paste input "1898821"
drag, startPoint x: 509, startPoint y: 148, endPoint x: 456, endPoint y: 150, distance: 53.2
click at [456, 150] on div "£ GBP 1,898,821" at bounding box center [536, 148] width 196 height 12
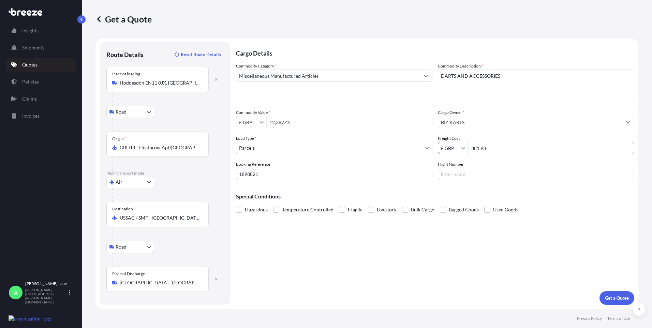
type input "381.93"
click at [475, 171] on input "Flight Number" at bounding box center [536, 174] width 196 height 12
type input "UPS"
click at [413, 279] on div "Cargo Details Commodity Category * Miscellaneous Manufactured Articles Commodit…" at bounding box center [435, 173] width 398 height 263
click at [618, 297] on p "Get a Quote" at bounding box center [617, 298] width 24 height 7
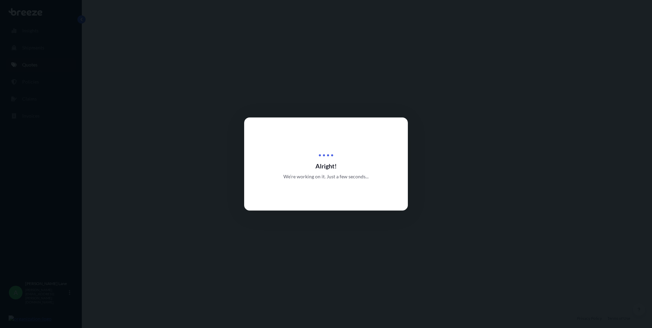
select select "Road"
select select "Air"
select select "Road"
select select "3"
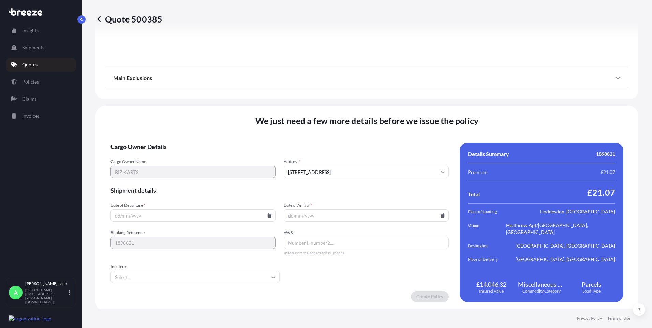
scroll to position [890, 0]
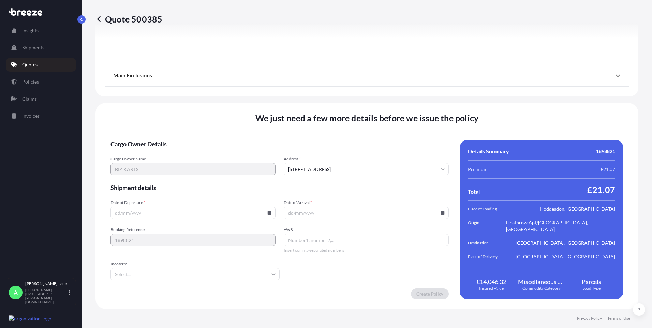
click at [268, 212] on icon at bounding box center [269, 213] width 4 height 4
click at [176, 125] on button "1" at bounding box center [176, 126] width 11 height 11
type input "[DATE]"
click at [118, 272] on input "Incoterm" at bounding box center [195, 274] width 169 height 12
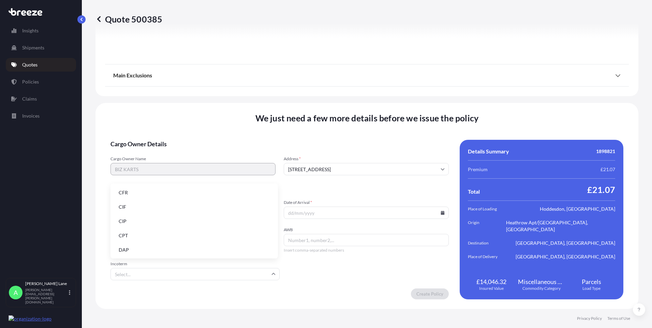
click at [132, 251] on li "DAP" at bounding box center [194, 250] width 162 height 13
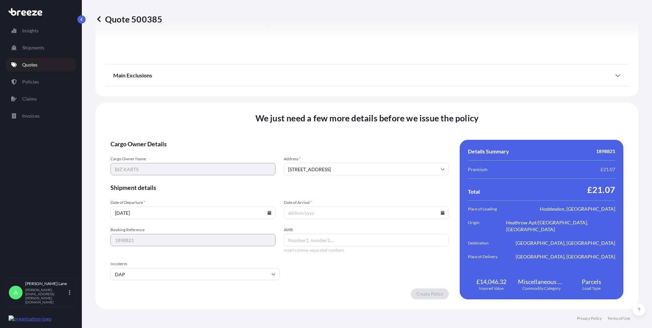
paste input "1ZW074F30407194478"
type input "1ZW074F30407194478"
click at [441, 213] on icon at bounding box center [443, 213] width 4 height 4
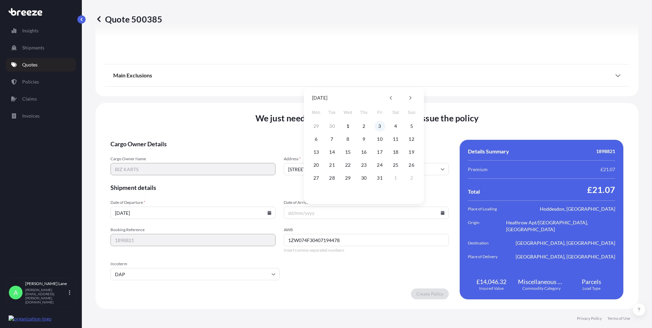
click at [381, 126] on button "3" at bounding box center [380, 126] width 11 height 11
type input "[DATE]"
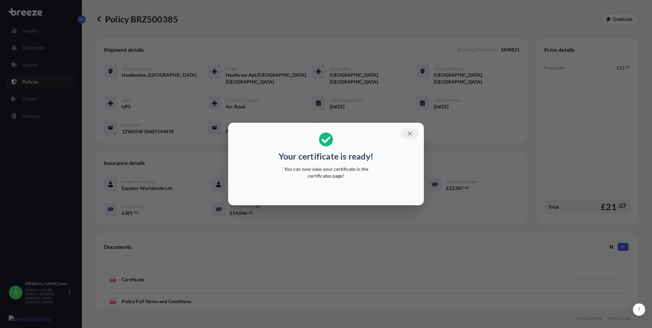
click at [411, 134] on icon "button" at bounding box center [410, 134] width 6 height 6
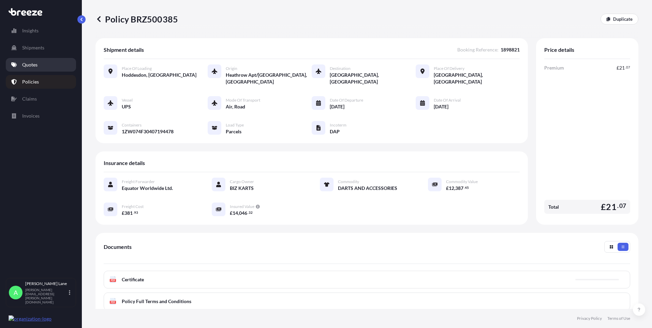
click at [38, 63] on p "Quotes" at bounding box center [29, 64] width 15 height 7
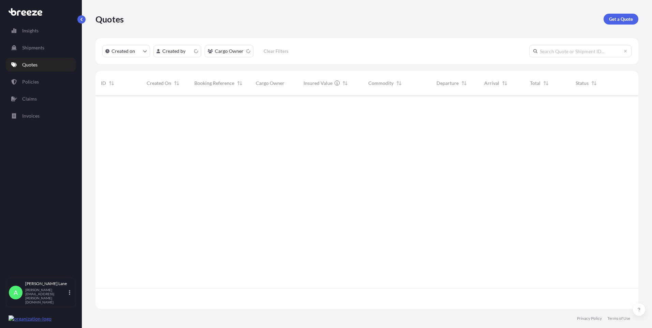
scroll to position [212, 538]
click at [617, 20] on p "Get a Quote" at bounding box center [621, 19] width 24 height 7
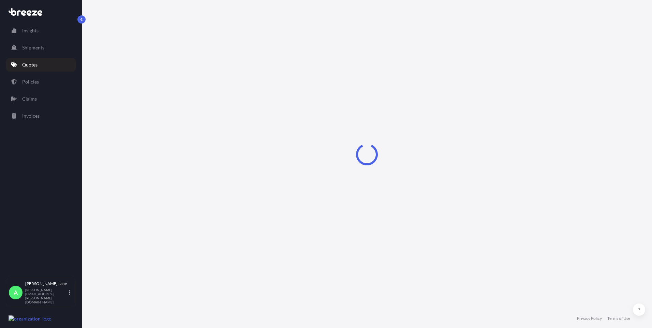
select select "Road"
select select "1"
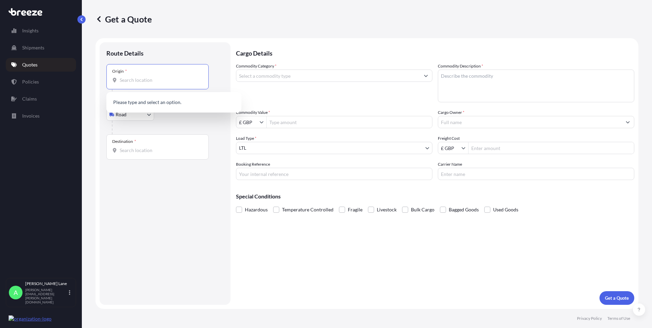
paste input "EN11 0JX"
click at [152, 105] on span "Hoddesdon EN11 0JX , UK" at bounding box center [178, 103] width 97 height 7
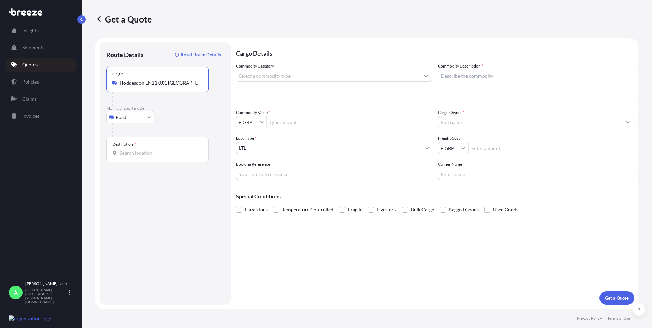
type input "Hoddesdon EN11 0JX, UK"
click at [164, 150] on input "Destination *" at bounding box center [160, 153] width 80 height 7
drag, startPoint x: 160, startPoint y: 157, endPoint x: 138, endPoint y: 155, distance: 22.6
click at [138, 155] on input "Destination * Please select a destination" at bounding box center [160, 153] width 80 height 7
paste input "VELDHOVEN"
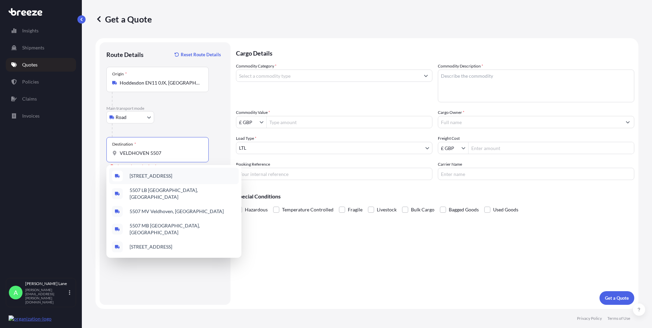
click at [163, 178] on span "5507 Veldhoven, Netherlands" at bounding box center [151, 176] width 43 height 7
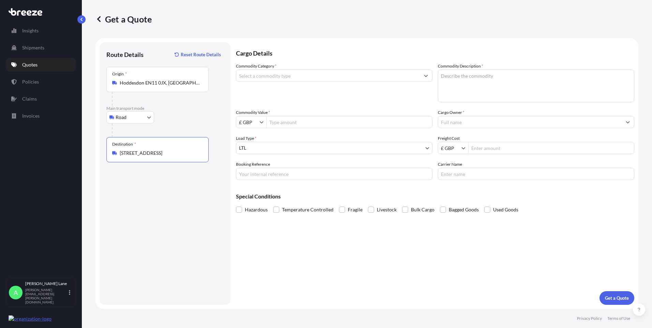
type input "5507 Veldhoven, Netherlands"
click at [307, 79] on input "Commodity Category *" at bounding box center [328, 76] width 184 height 12
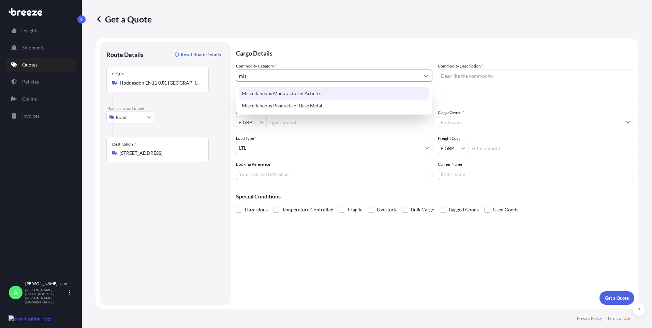
click at [304, 94] on div "Miscellaneous Manufactured Articles" at bounding box center [334, 93] width 190 height 12
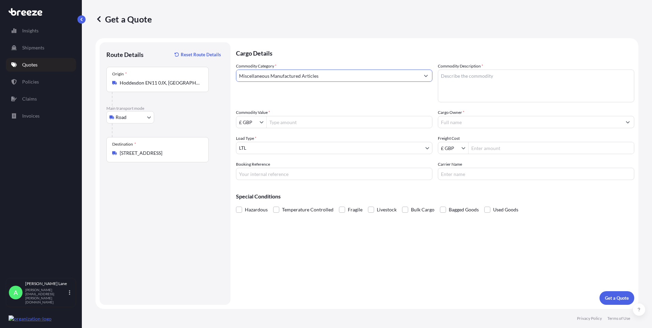
type input "Miscellaneous Manufactured Articles"
click at [303, 119] on input "Commodity Value *" at bounding box center [349, 122] width 165 height 12
type input "1,449.09"
click at [283, 178] on input "Booking Reference" at bounding box center [334, 174] width 196 height 12
type input "fedex"
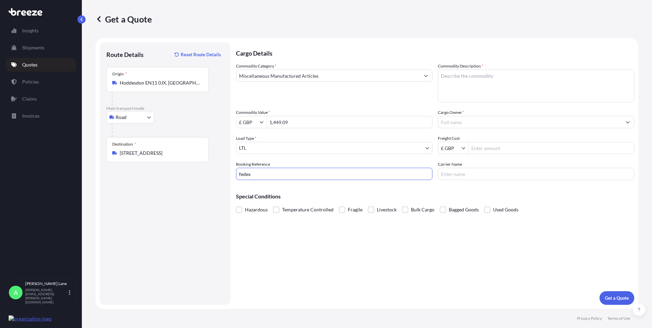
click at [477, 87] on textarea "Commodity Description *" at bounding box center [536, 86] width 196 height 33
paste textarea "DART SHIRTS"
type textarea "DART SHIRTS"
click at [485, 126] on input "Cargo Owner *" at bounding box center [530, 122] width 184 height 12
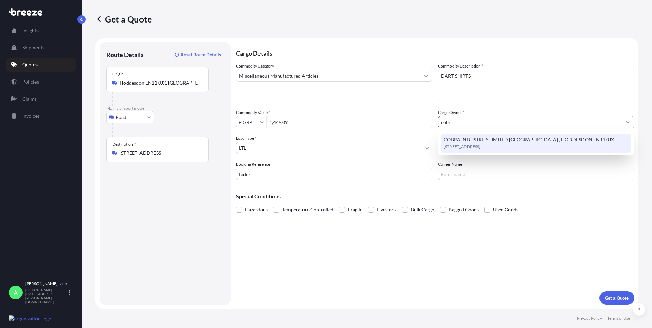
click at [481, 146] on span "EN11 0JX, EN11 0JX, Hoddesdon, United Kingdom" at bounding box center [462, 146] width 37 height 7
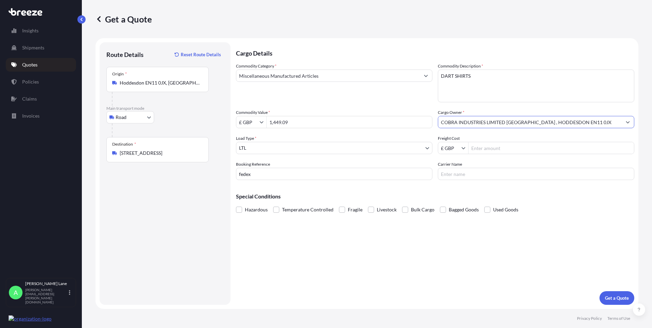
type input "COBRA INDUSTRIES LIMITED PINDAR ROAD , HODDESDON EN11 0JX"
click at [483, 146] on input "Freight Cost" at bounding box center [551, 148] width 165 height 12
type input "43.14"
click at [465, 177] on input "Carrier Name" at bounding box center [536, 174] width 196 height 12
type input "fedex"
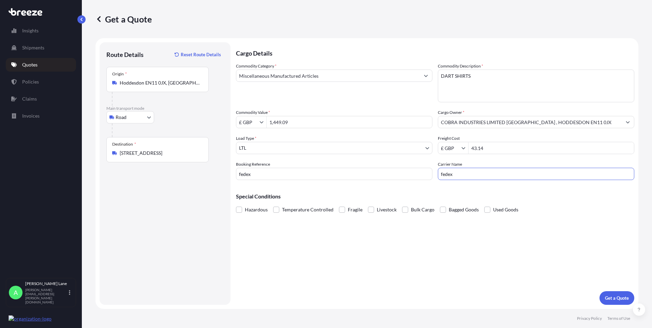
click at [412, 235] on div "Cargo Details Commodity Category * Miscellaneous Manufactured Articles Commodit…" at bounding box center [435, 173] width 398 height 263
click at [610, 299] on p "Get a Quote" at bounding box center [617, 298] width 24 height 7
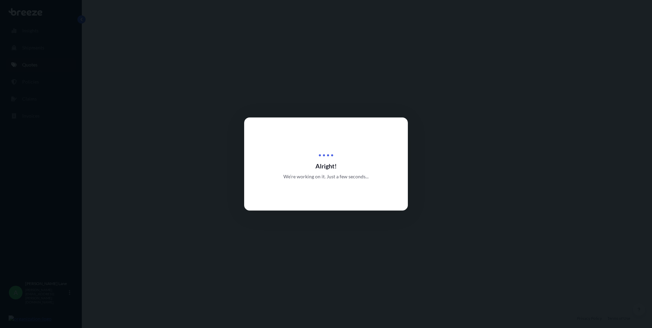
select select "Road"
select select "1"
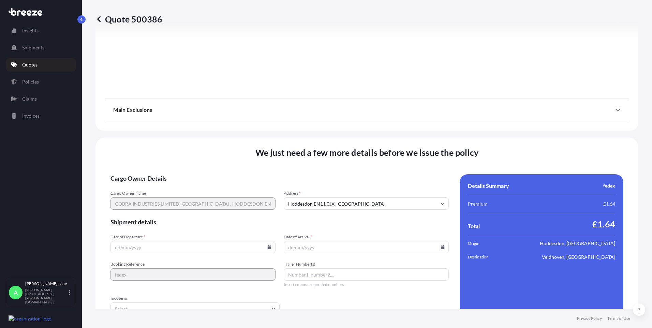
scroll to position [733, 0]
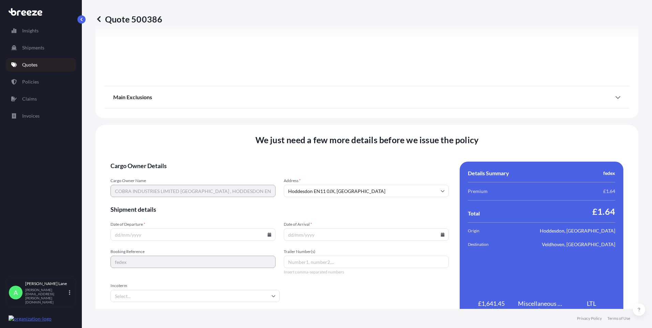
click at [216, 299] on input "Incoterm" at bounding box center [195, 296] width 169 height 12
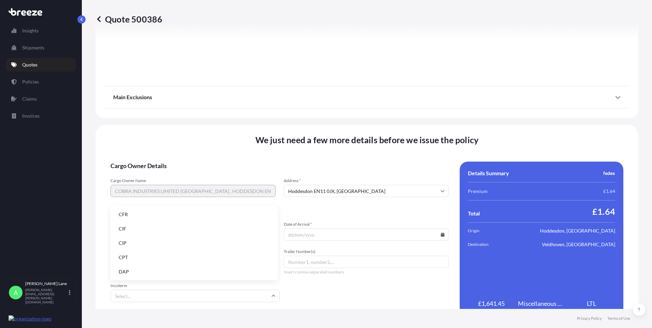
click at [192, 273] on li "DAP" at bounding box center [194, 271] width 162 height 13
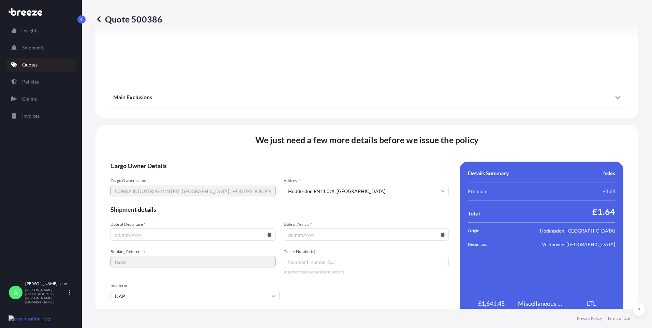
click at [267, 234] on icon at bounding box center [269, 235] width 4 height 4
click at [207, 151] on button "3" at bounding box center [208, 148] width 11 height 11
click at [268, 234] on icon at bounding box center [270, 235] width 4 height 4
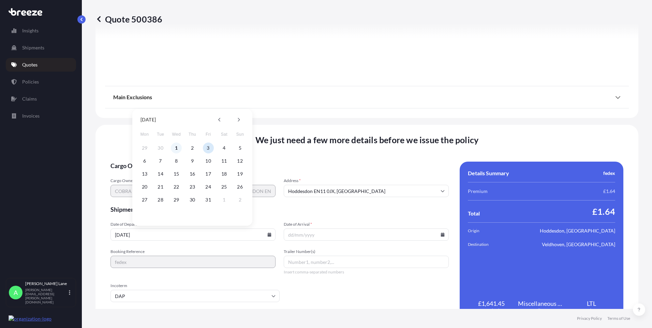
click at [178, 151] on button "1" at bounding box center [176, 148] width 11 height 11
type input "[DATE]"
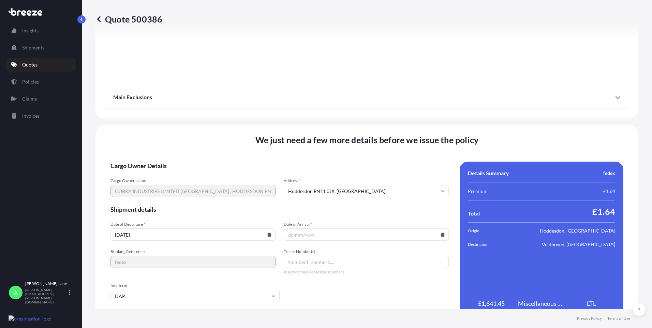
paste input "393783365350"
type input "393783365350"
click at [441, 235] on icon at bounding box center [443, 235] width 4 height 4
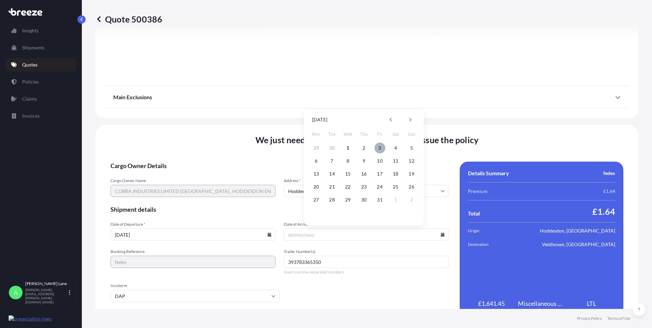
click at [381, 147] on button "3" at bounding box center [380, 148] width 11 height 11
type input "[DATE]"
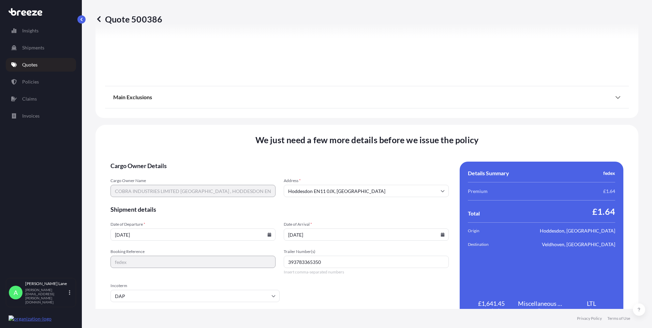
scroll to position [754, 0]
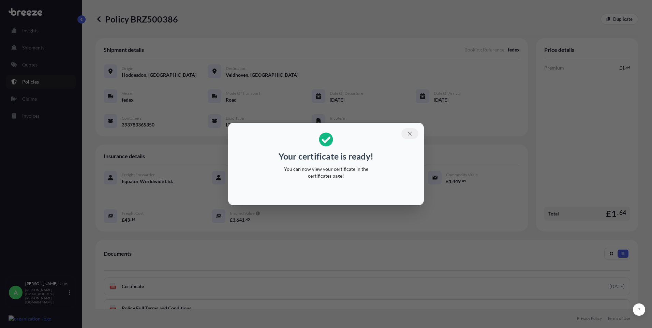
click at [413, 134] on button "button" at bounding box center [409, 133] width 17 height 11
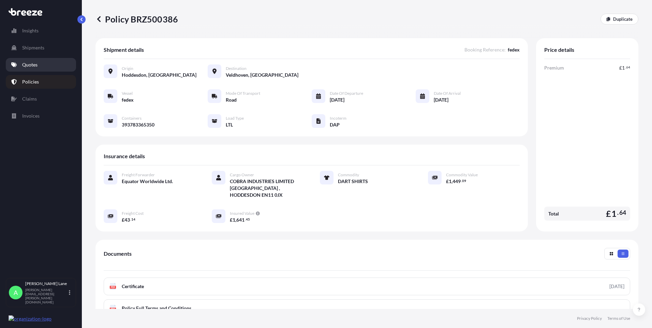
click at [17, 63] on link "Quotes" at bounding box center [41, 65] width 70 height 14
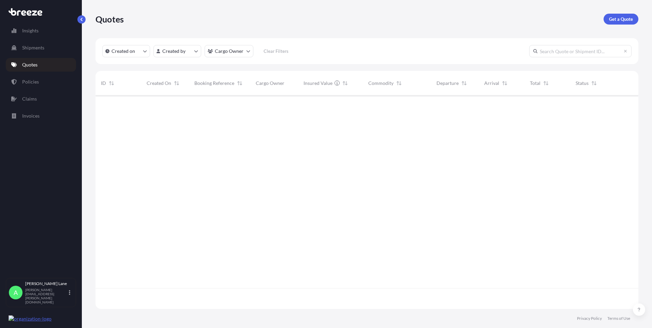
scroll to position [212, 538]
click at [618, 20] on p "Get a Quote" at bounding box center [621, 19] width 24 height 7
select select "Road"
select select "1"
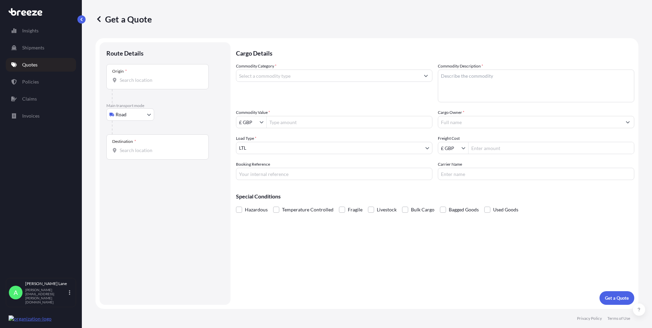
click at [155, 81] on input "Origin *" at bounding box center [160, 80] width 80 height 7
drag, startPoint x: 155, startPoint y: 81, endPoint x: 133, endPoint y: 79, distance: 21.6
click at [133, 79] on input "Origin *" at bounding box center [160, 80] width 80 height 7
paste input "IP28 6RX"
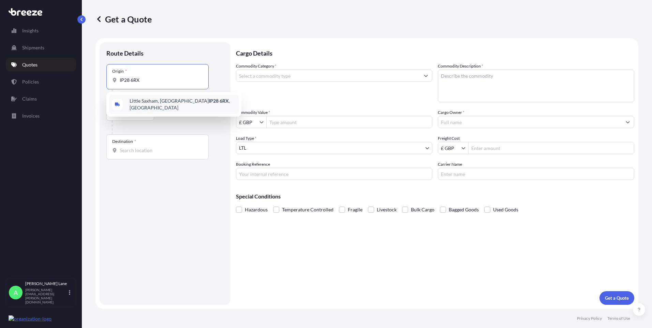
click at [153, 106] on span "Little Saxham, Bury Saint Edmunds IP28 6RX , UK" at bounding box center [183, 105] width 106 height 14
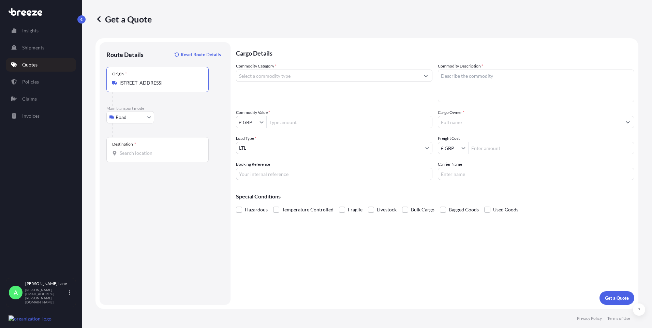
type input "Little Saxham, Bury Saint Edmunds IP28 6RX, UK"
click at [155, 148] on div "Destination *" at bounding box center [157, 149] width 102 height 25
click at [155, 150] on input "Destination *" at bounding box center [160, 153] width 80 height 7
drag, startPoint x: 162, startPoint y: 158, endPoint x: 137, endPoint y: 152, distance: 25.8
click at [137, 152] on input "Destination * Please select a destination" at bounding box center [160, 153] width 80 height 7
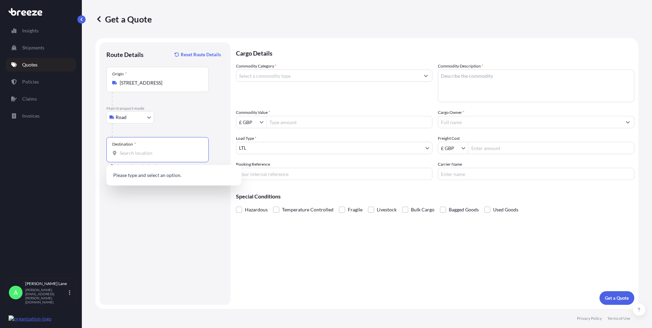
paste input "CAMPIGNY-SUR-MARNE"
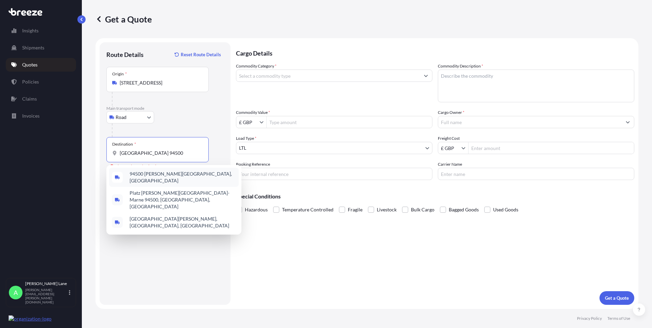
click at [154, 178] on div "94500 Champigny-sur-Marne, France" at bounding box center [174, 177] width 130 height 19
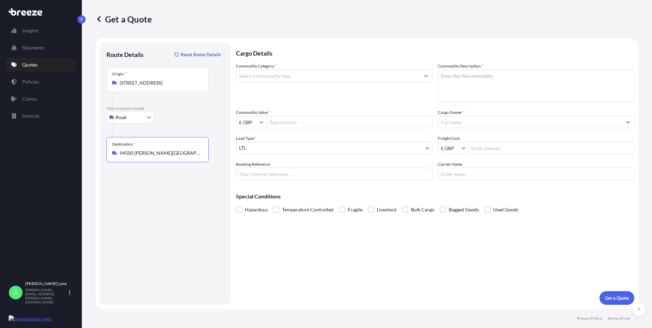
type input "94500 Champigny-sur-Marne, France"
click at [324, 74] on input "Commodity Category *" at bounding box center [328, 76] width 184 height 12
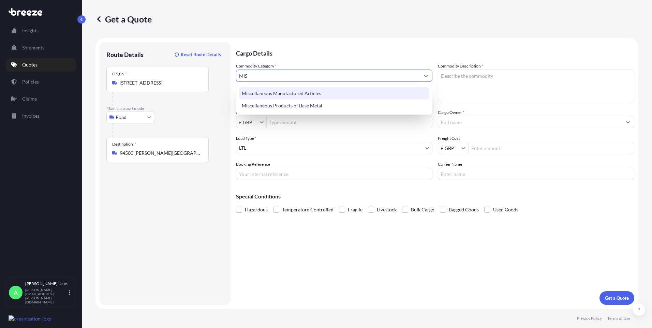
click at [311, 93] on div "Miscellaneous Manufactured Articles" at bounding box center [334, 93] width 190 height 12
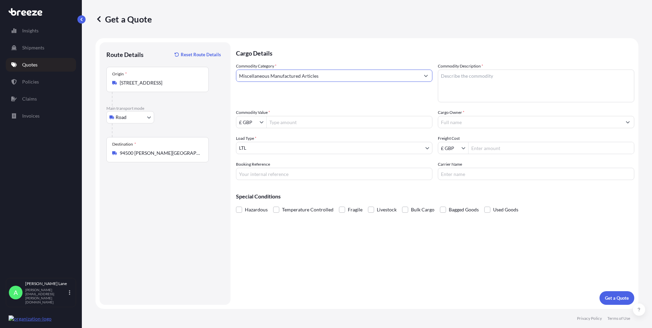
type input "Miscellaneous Manufactured Articles"
click at [305, 124] on input "Commodity Value *" at bounding box center [349, 122] width 165 height 12
type input "170"
click at [281, 176] on input "Booking Reference" at bounding box center [334, 174] width 196 height 12
paste input "1898826"
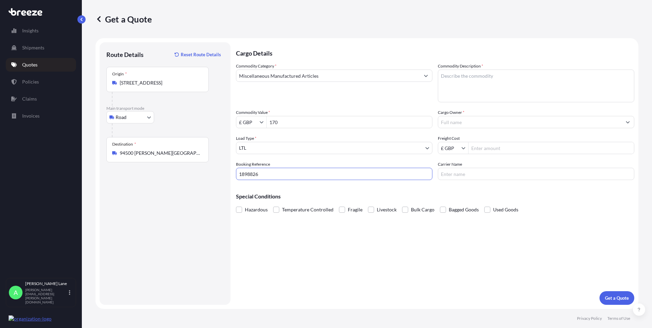
type input "1898826"
click at [478, 91] on textarea "Commodity Description *" at bounding box center [536, 86] width 196 height 33
paste textarea "DUMMY SPEAKERS AND SPEAKER STANDS"
type textarea "DUMMY SPEAKERS AND SPEAKER STANDS"
click at [479, 124] on input "Cargo Owner *" at bounding box center [530, 122] width 184 height 12
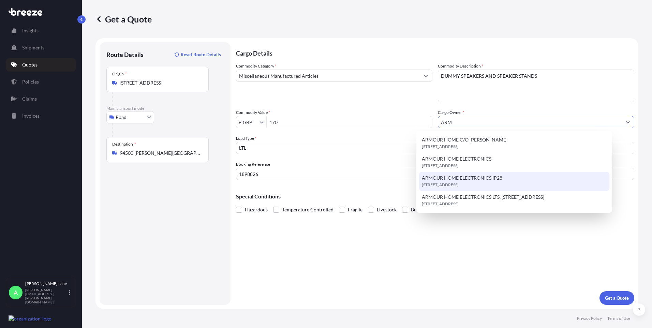
click at [459, 183] on span "[STREET_ADDRESS]" at bounding box center [440, 184] width 37 height 7
type input "ARMOUR HOME ELECTRONICS IP28"
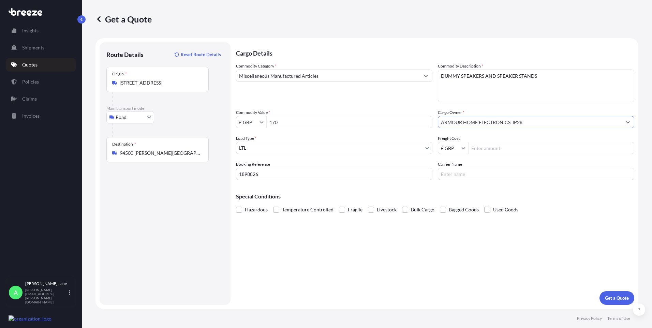
click at [503, 149] on input "Freight Cost" at bounding box center [551, 148] width 165 height 12
type input "249.17"
click at [452, 173] on input "Carrier Name" at bounding box center [536, 174] width 196 height 12
type input "FEDEX"
drag, startPoint x: 393, startPoint y: 238, endPoint x: 584, endPoint y: 282, distance: 195.8
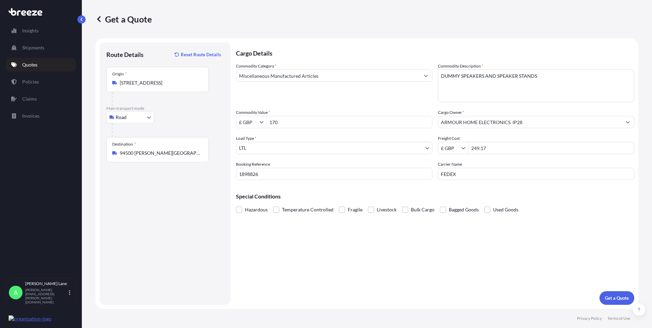
click at [394, 238] on div "Cargo Details Commodity Category * Miscellaneous Manufactured Articles Commodit…" at bounding box center [435, 173] width 398 height 263
click at [616, 296] on p "Get a Quote" at bounding box center [617, 298] width 24 height 7
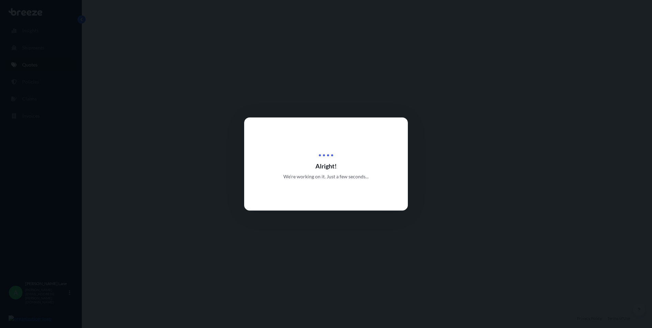
select select "Road"
select select "1"
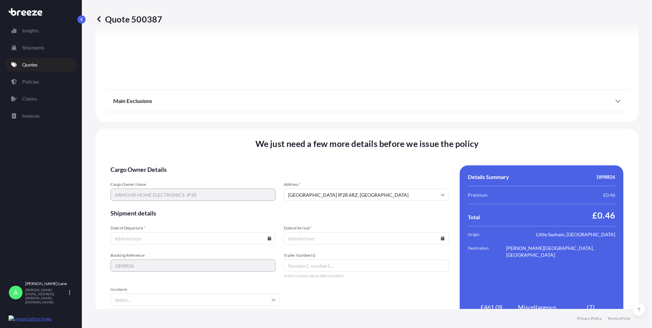
scroll to position [754, 0]
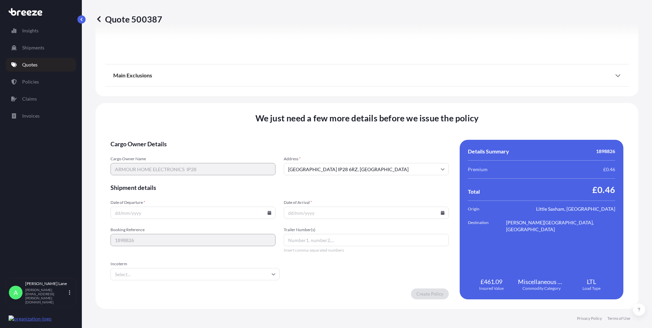
click at [219, 274] on input "Incoterm" at bounding box center [195, 274] width 169 height 12
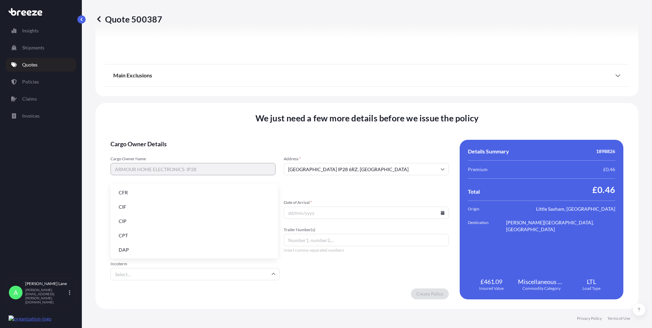
drag, startPoint x: 199, startPoint y: 252, endPoint x: 259, endPoint y: 235, distance: 63.0
click at [199, 251] on li "DAP" at bounding box center [194, 250] width 162 height 13
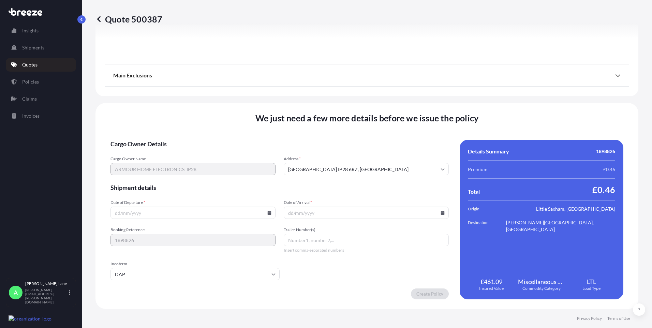
click at [268, 211] on icon at bounding box center [270, 213] width 4 height 4
click at [173, 127] on button "1" at bounding box center [176, 126] width 11 height 11
type input "[DATE]"
paste input "393783386005"
type input "393783386005"
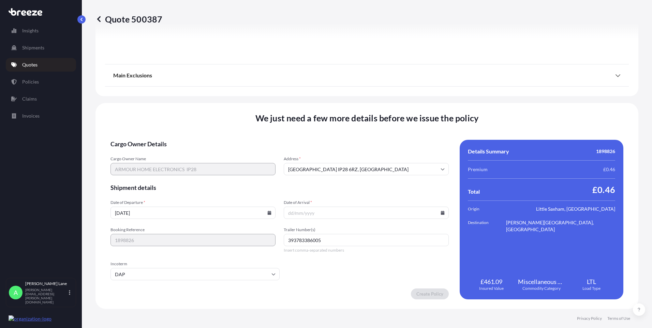
click at [436, 213] on input "Date of Arrival *" at bounding box center [366, 213] width 165 height 12
click at [441, 213] on icon at bounding box center [443, 213] width 4 height 4
click at [413, 97] on button at bounding box center [410, 97] width 11 height 11
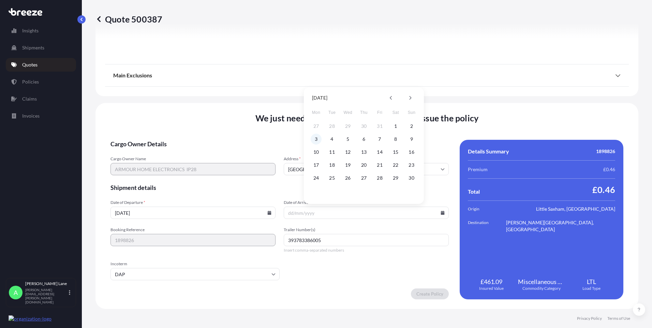
click at [317, 137] on button "3" at bounding box center [316, 139] width 11 height 11
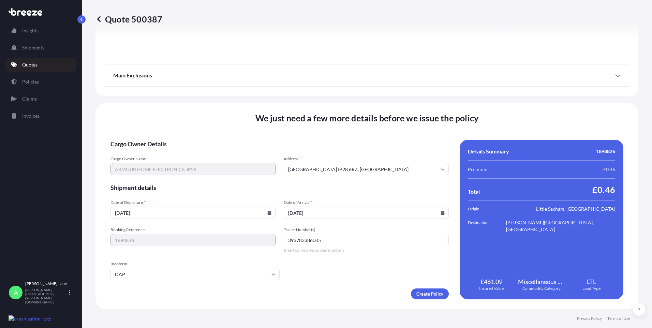
type input "03/11/2025"
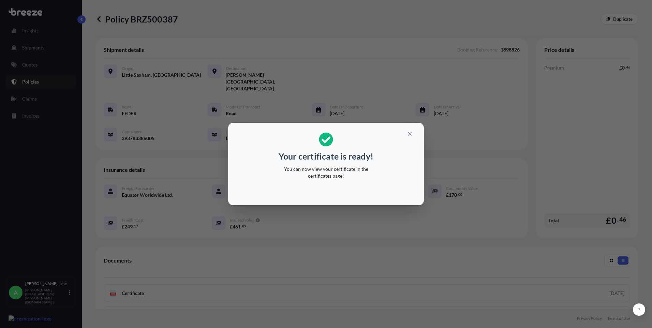
click at [406, 138] on button "button" at bounding box center [409, 133] width 17 height 11
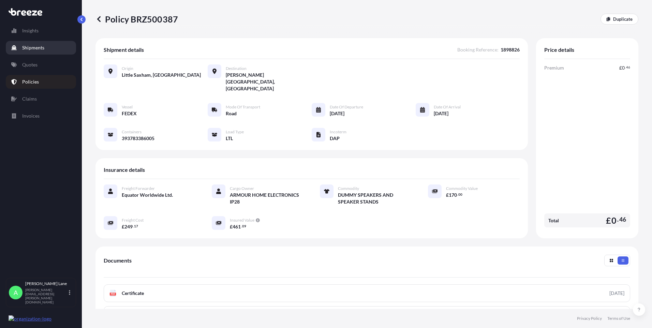
click at [36, 50] on p "Shipments" at bounding box center [33, 47] width 22 height 7
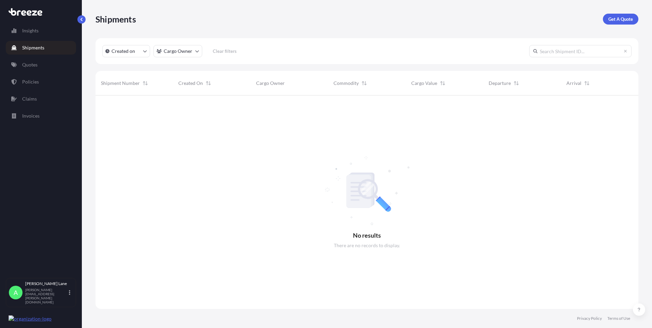
scroll to position [233, 538]
click at [30, 79] on p "Policies" at bounding box center [30, 81] width 17 height 7
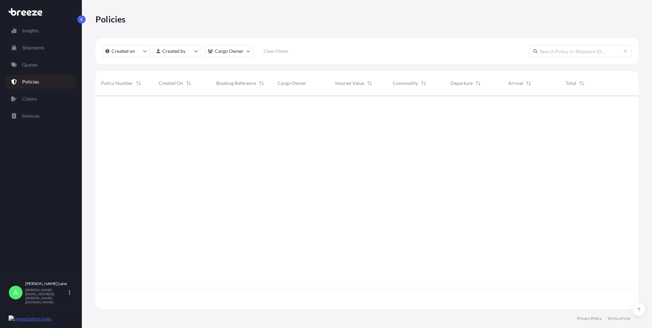
scroll to position [212, 538]
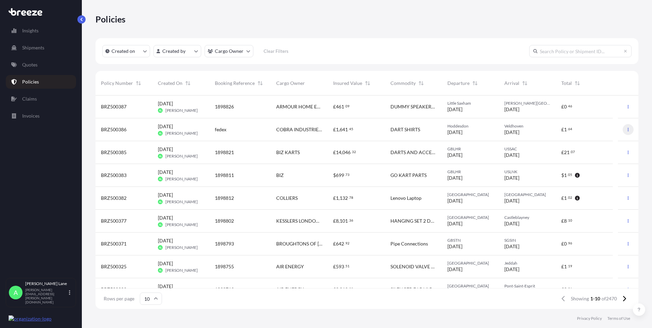
click at [625, 133] on button "button" at bounding box center [628, 129] width 11 height 11
click at [592, 133] on p "Duplicate quote" at bounding box center [586, 131] width 34 height 7
select select "Road"
select select "1"
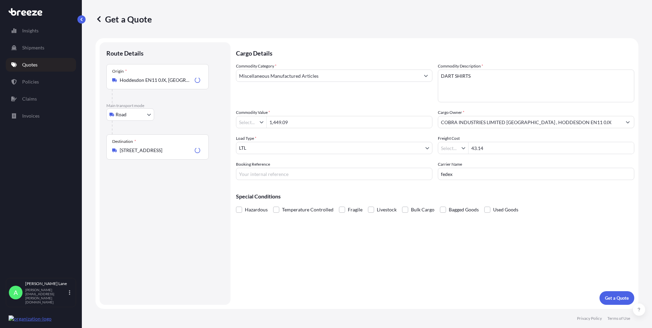
type input "£ GBP"
drag, startPoint x: 291, startPoint y: 123, endPoint x: 272, endPoint y: 123, distance: 18.8
click at [272, 123] on input "1,449.09" at bounding box center [349, 122] width 165 height 12
click at [298, 123] on input "1,449.09" at bounding box center [349, 122] width 165 height 12
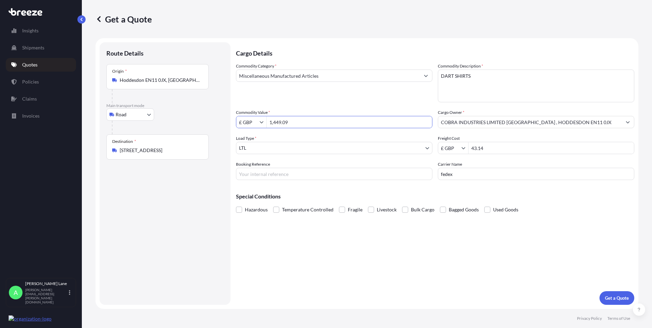
drag, startPoint x: 298, startPoint y: 123, endPoint x: 279, endPoint y: 123, distance: 18.8
click at [279, 123] on input "1,449.09" at bounding box center [349, 122] width 165 height 12
paste input "7,569.3"
type input "7,569.39"
click at [280, 175] on input "Booking Reference" at bounding box center [334, 174] width 196 height 12
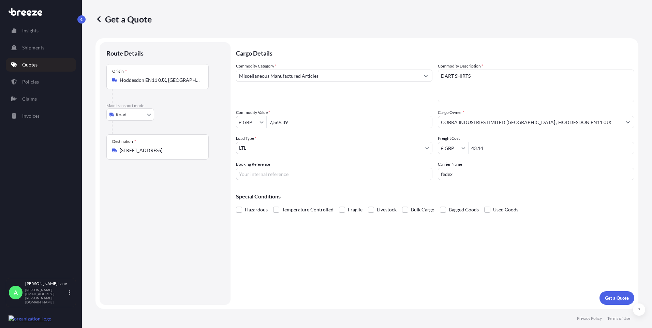
drag, startPoint x: 262, startPoint y: 284, endPoint x: 261, endPoint y: 288, distance: 4.1
click at [261, 285] on div "Cargo Details Commodity Category * Miscellaneous Manufactured Articles Commodit…" at bounding box center [435, 173] width 398 height 263
paste input "1898828"
type input "1898828"
drag, startPoint x: 483, startPoint y: 76, endPoint x: 406, endPoint y: 83, distance: 77.7
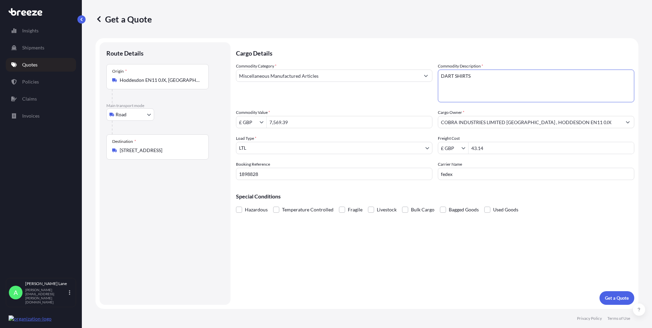
click at [406, 83] on div "Commodity Category * Miscellaneous Manufactured Articles Commodity Description …" at bounding box center [435, 121] width 398 height 117
paste textarea "S AND ACCESSORIE"
type textarea "DARTS AND ACCESSORIES"
drag, startPoint x: 495, startPoint y: 149, endPoint x: 436, endPoint y: 155, distance: 58.9
click at [437, 153] on div "Commodity Category * Miscellaneous Manufactured Articles Commodity Description …" at bounding box center [435, 121] width 398 height 117
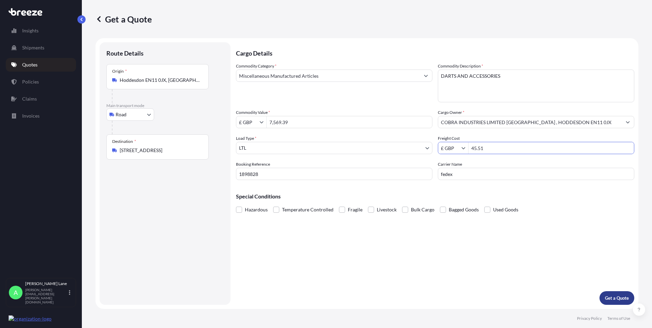
type input "45.51"
click at [613, 298] on p "Get a Quote" at bounding box center [617, 298] width 24 height 7
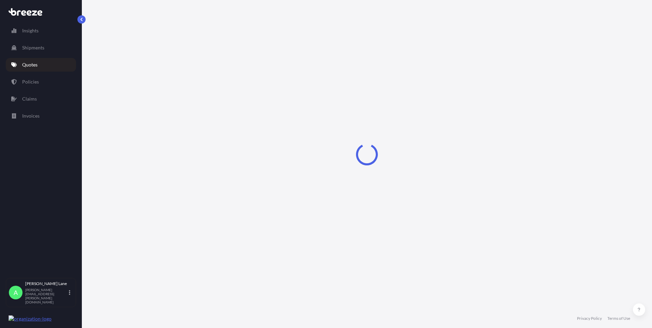
type input "Hoddesdon EN11 0JX, UK"
select select "Road"
select select "1"
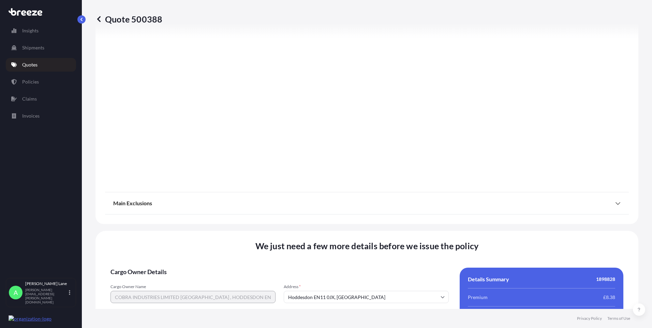
scroll to position [754, 0]
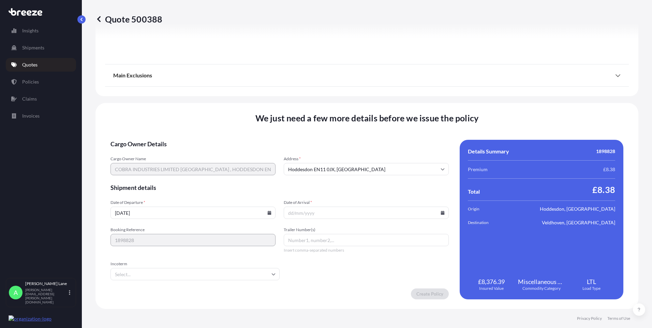
click at [268, 214] on icon at bounding box center [270, 213] width 4 height 4
click at [176, 127] on button "1" at bounding box center [176, 126] width 11 height 11
click at [154, 275] on input "Incoterm" at bounding box center [195, 274] width 169 height 12
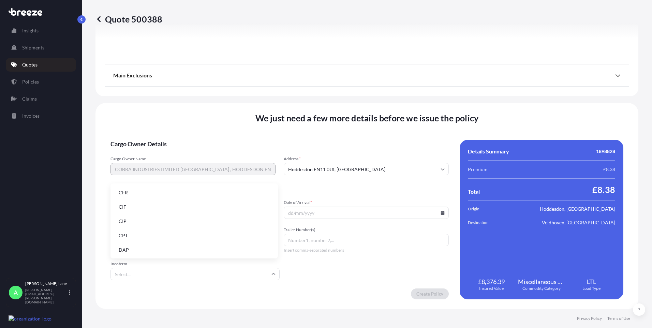
click at [153, 249] on li "DAP" at bounding box center [194, 250] width 162 height 13
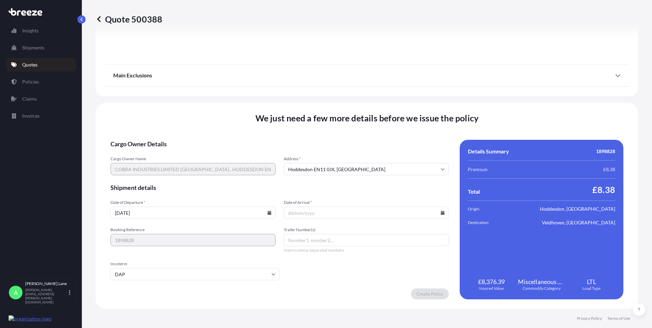
paste input "393783434835"
type input "393783434835"
click at [441, 211] on icon at bounding box center [443, 213] width 4 height 4
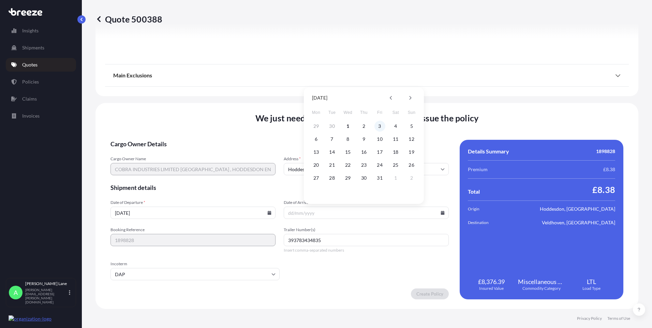
click at [379, 126] on button "3" at bounding box center [380, 126] width 11 height 11
type input "[DATE]"
